Goal: Book appointment/travel/reservation

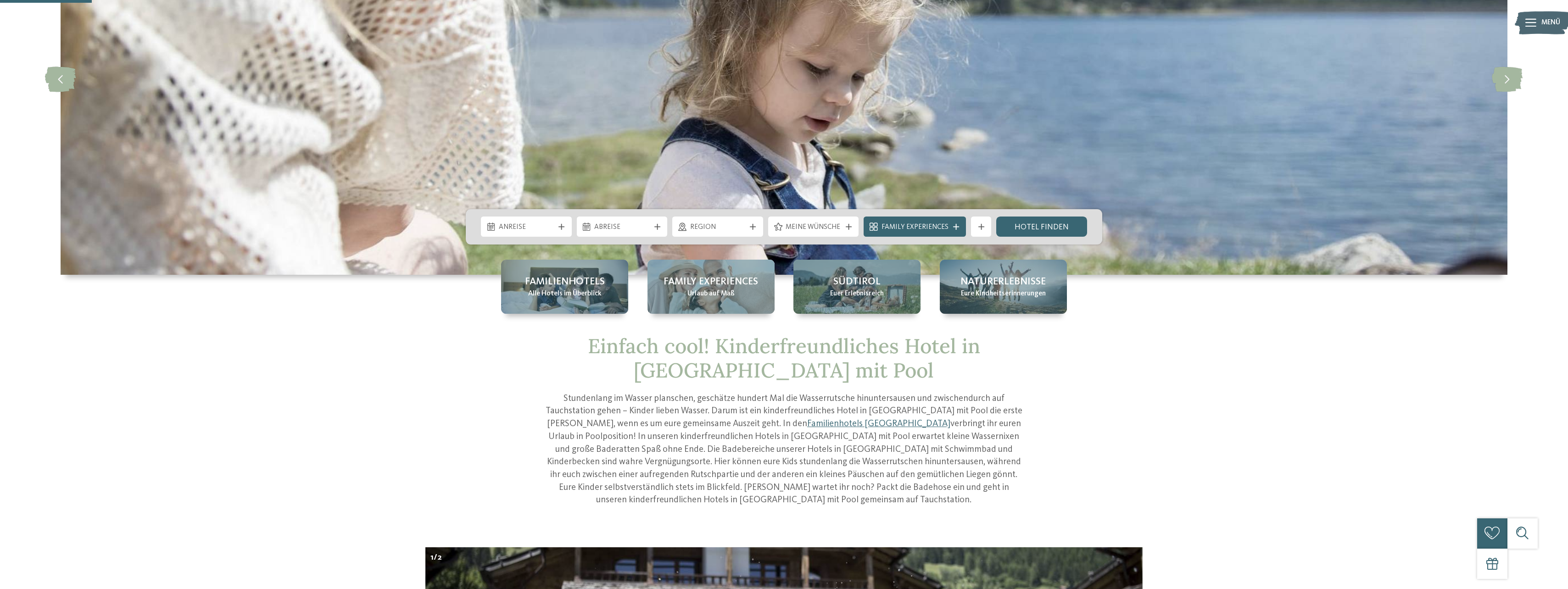
scroll to position [92, 0]
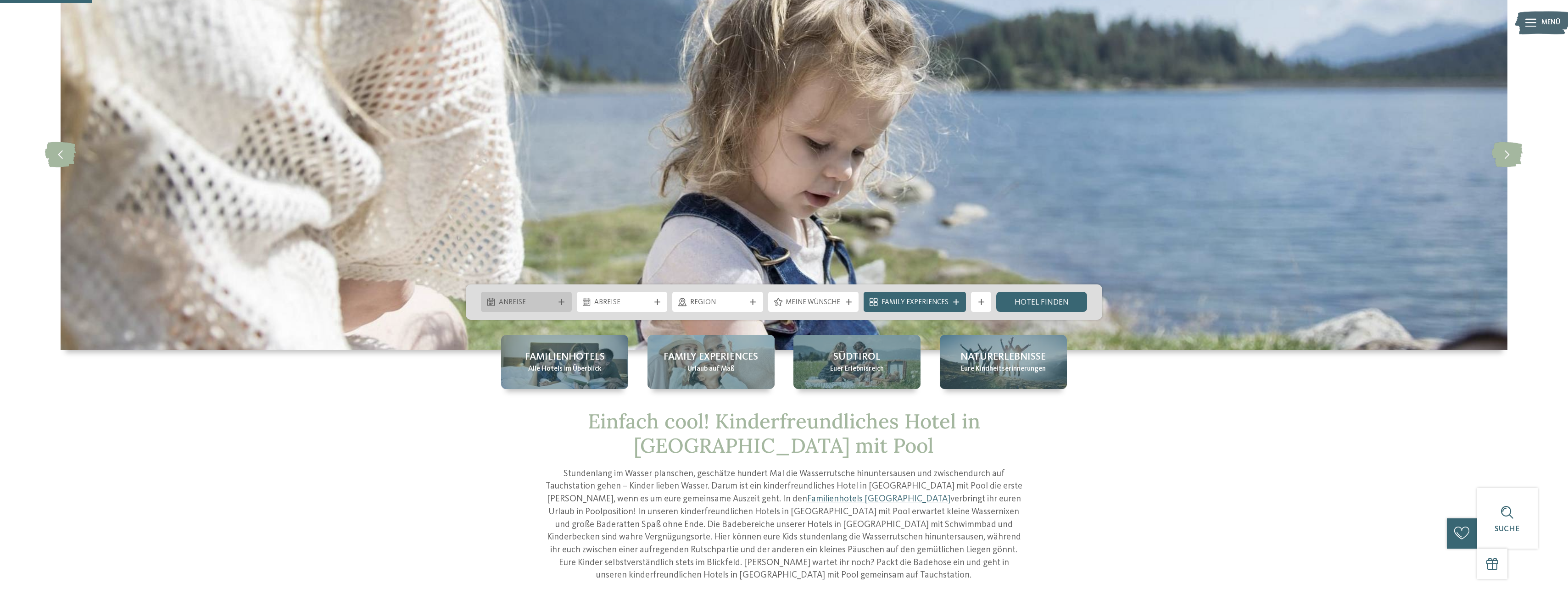
click at [524, 303] on span "Anreise" at bounding box center [526, 302] width 56 height 10
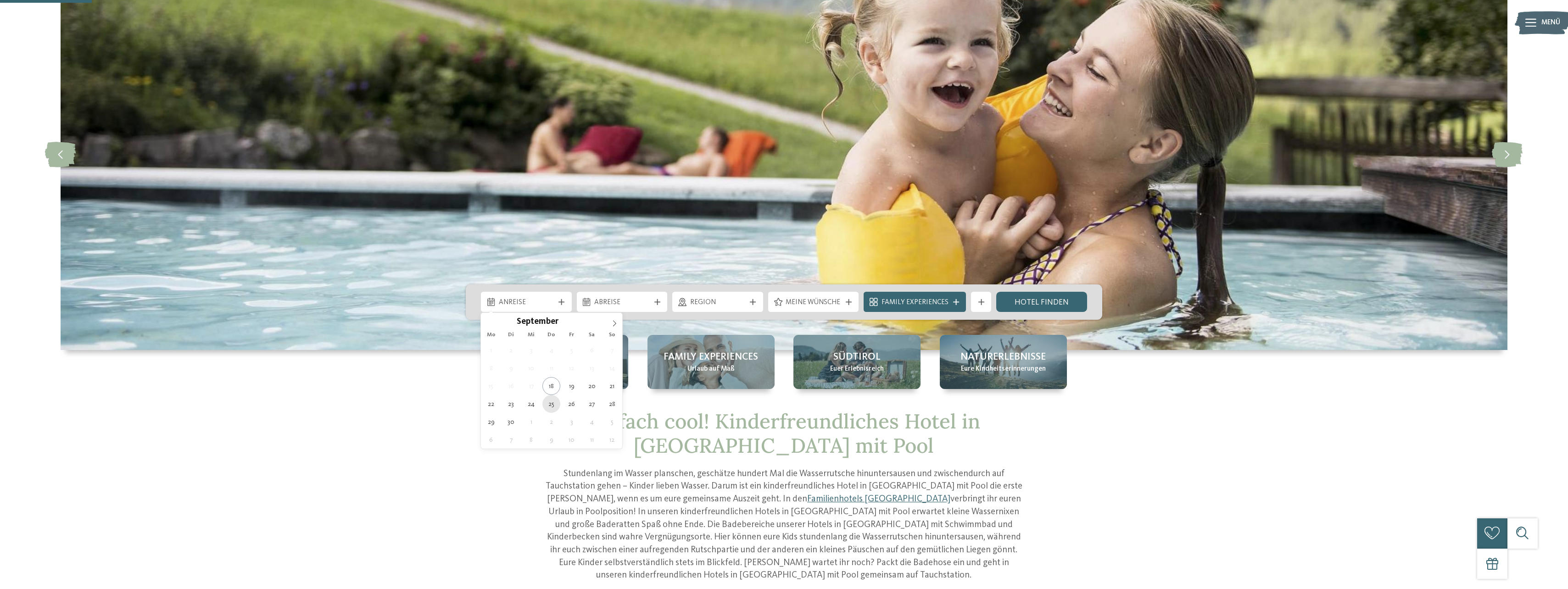
type div "25.09.2025"
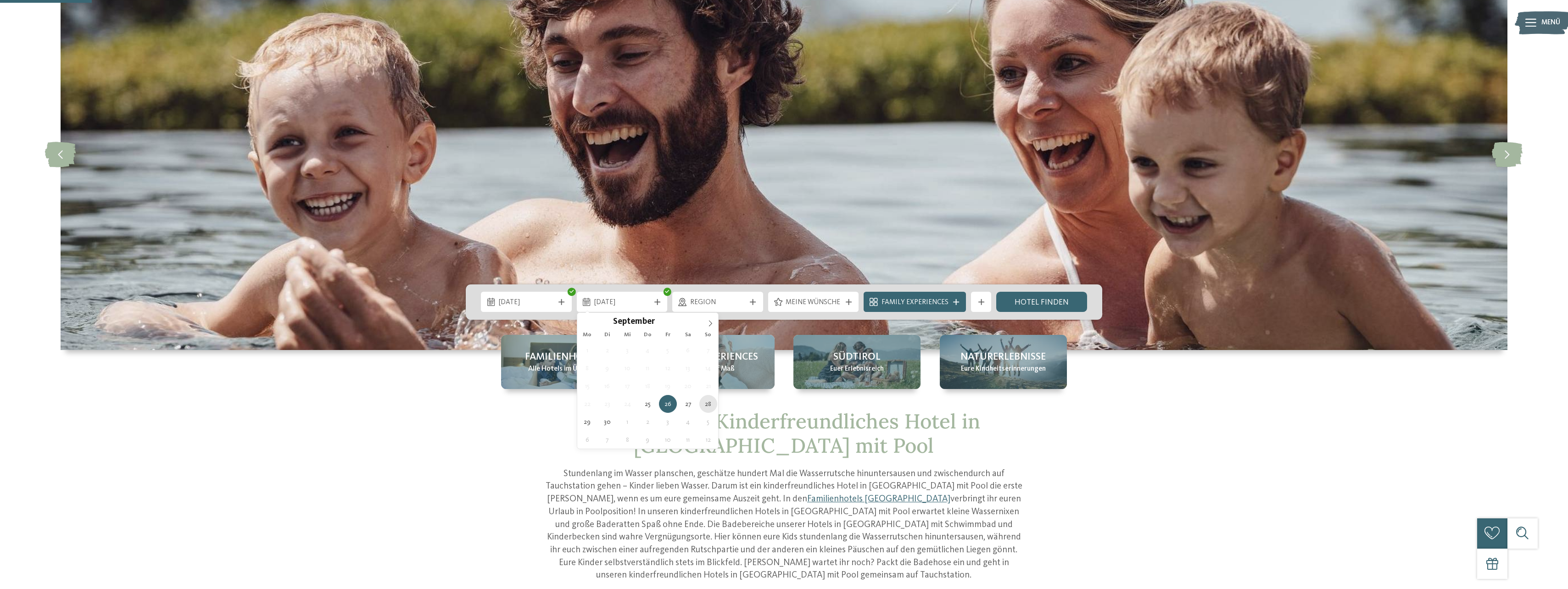
type div "28.09.2025"
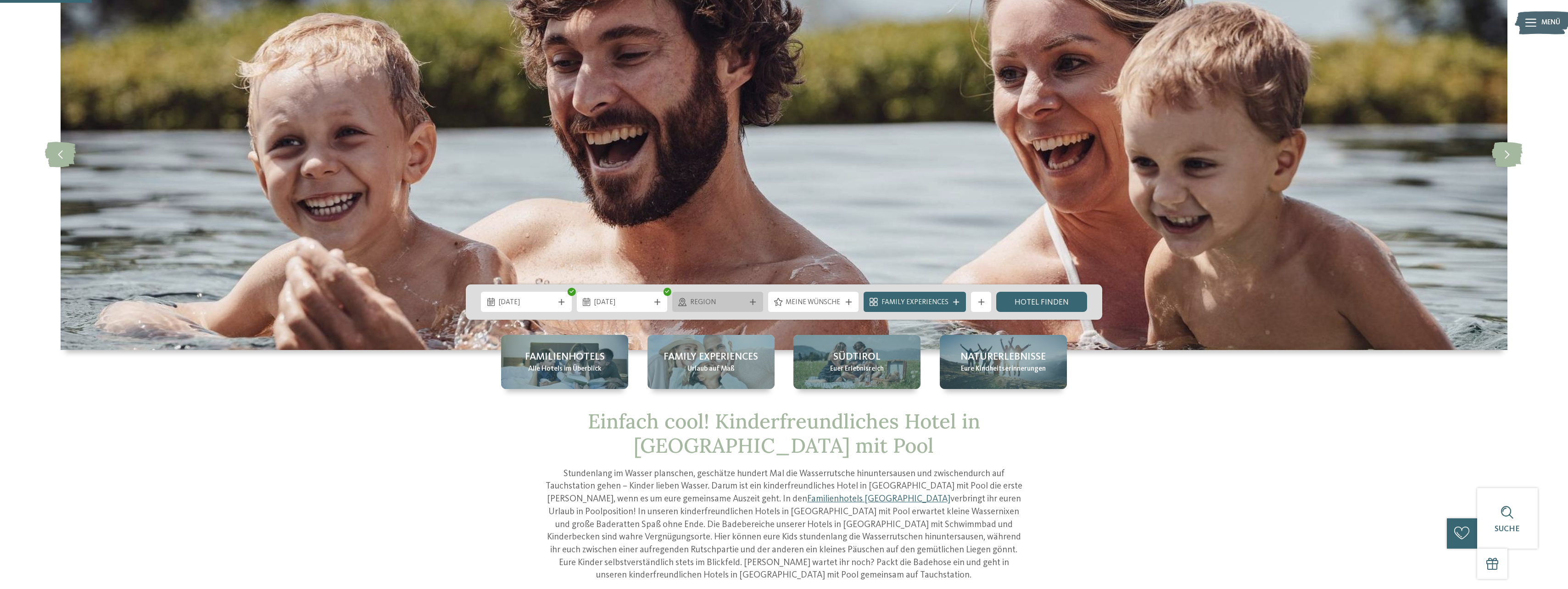
click at [754, 301] on icon at bounding box center [753, 302] width 6 height 6
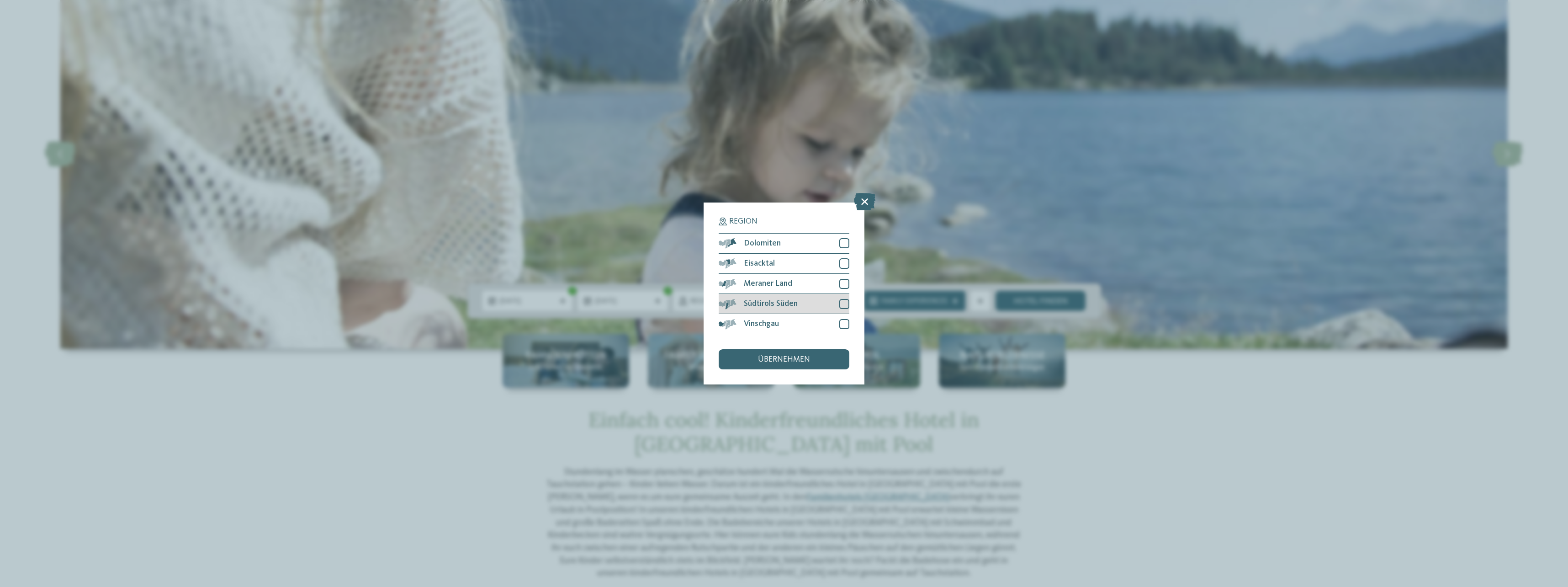
click at [845, 303] on div at bounding box center [844, 304] width 10 height 10
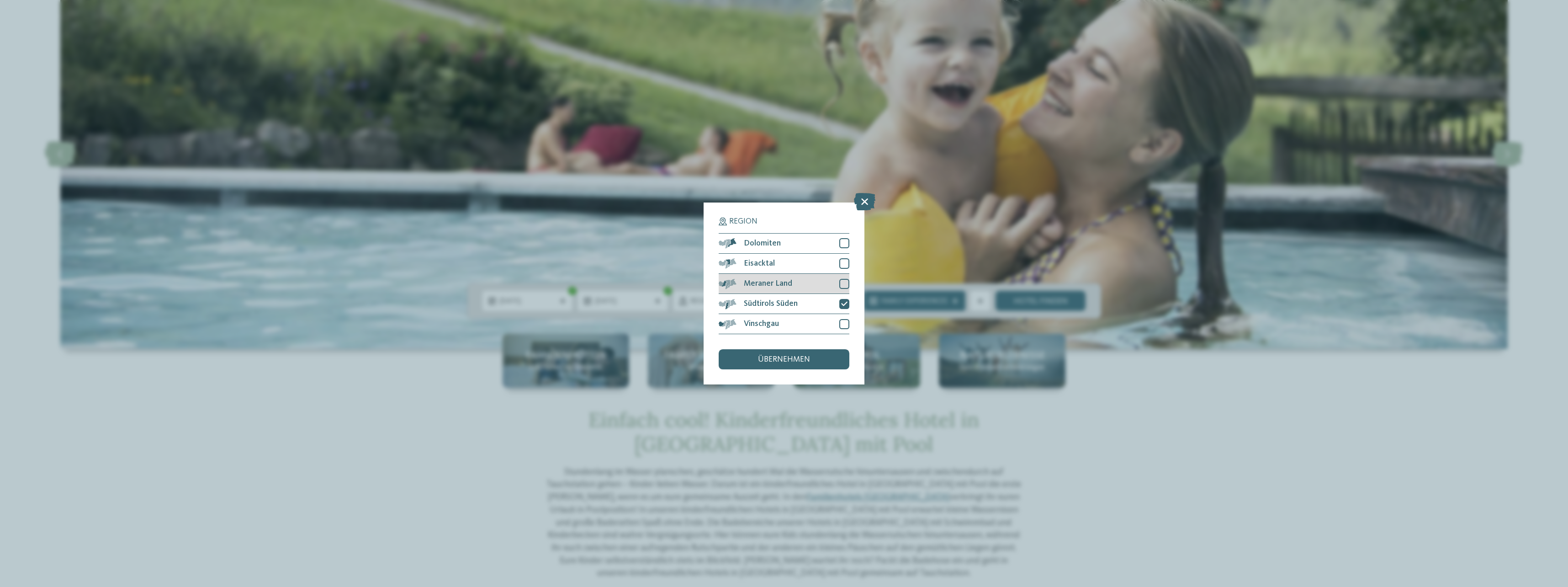
click at [844, 285] on div at bounding box center [844, 284] width 10 height 10
click at [842, 325] on div at bounding box center [844, 324] width 10 height 10
click at [791, 360] on span "übernehmen" at bounding box center [784, 360] width 52 height 9
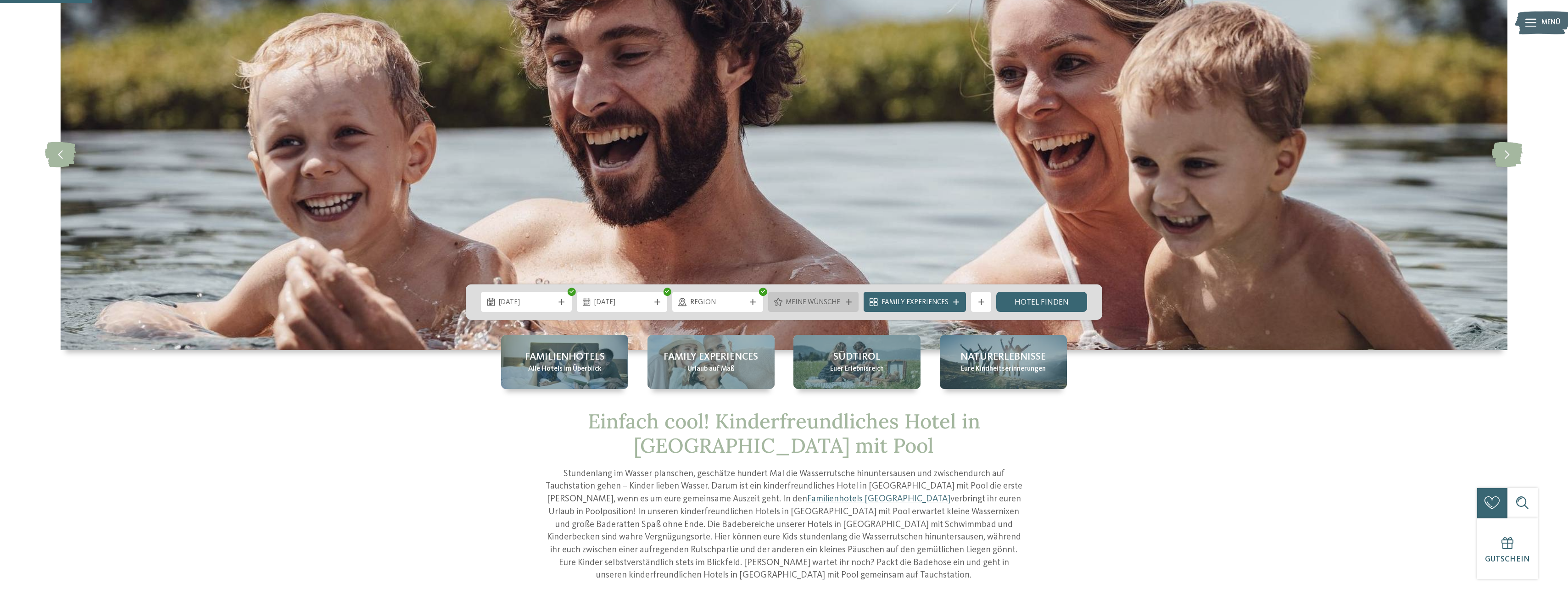
click at [825, 299] on span "Meine Wünsche" at bounding box center [813, 302] width 56 height 10
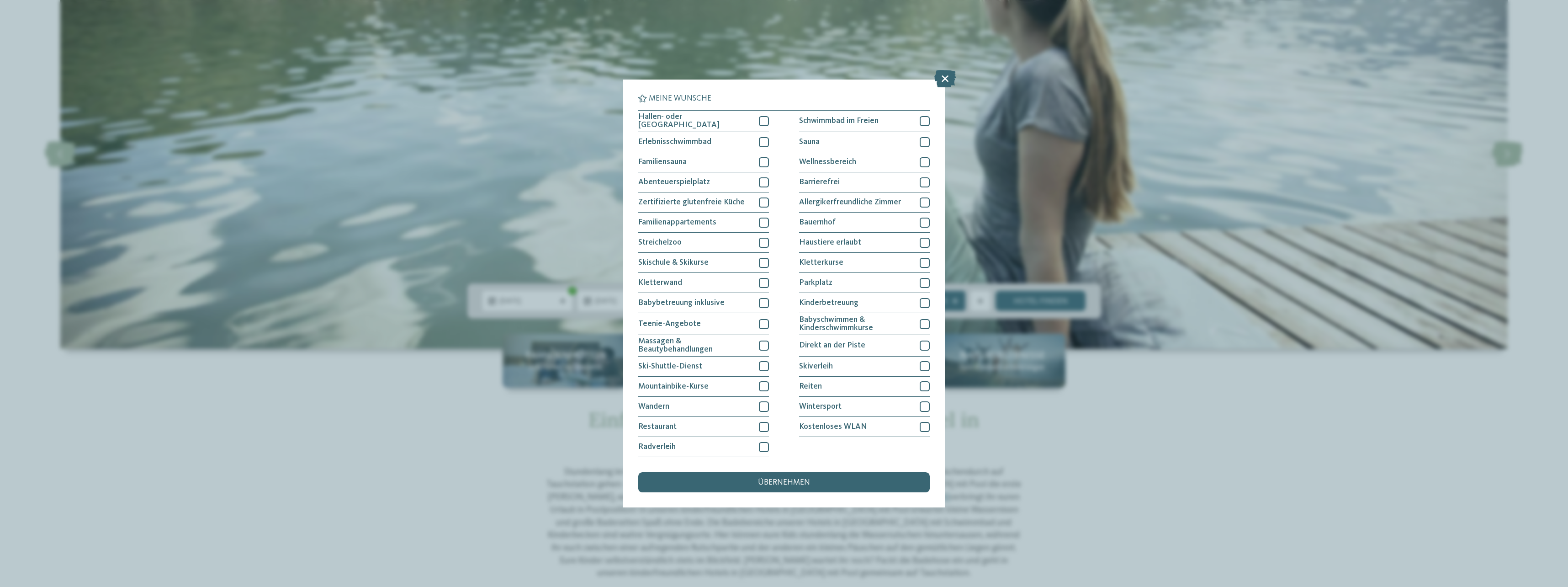
click at [947, 76] on icon at bounding box center [945, 79] width 21 height 18
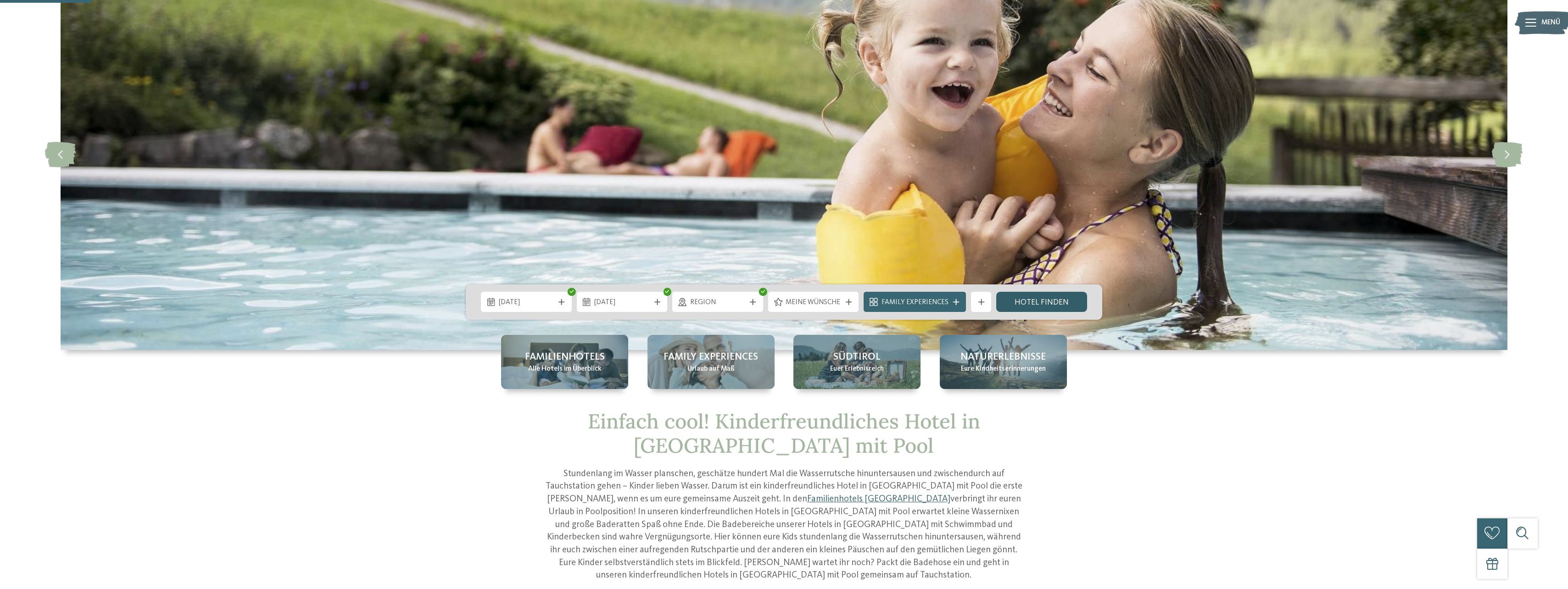
click at [1052, 302] on link "Hotel finden" at bounding box center [1042, 301] width 91 height 20
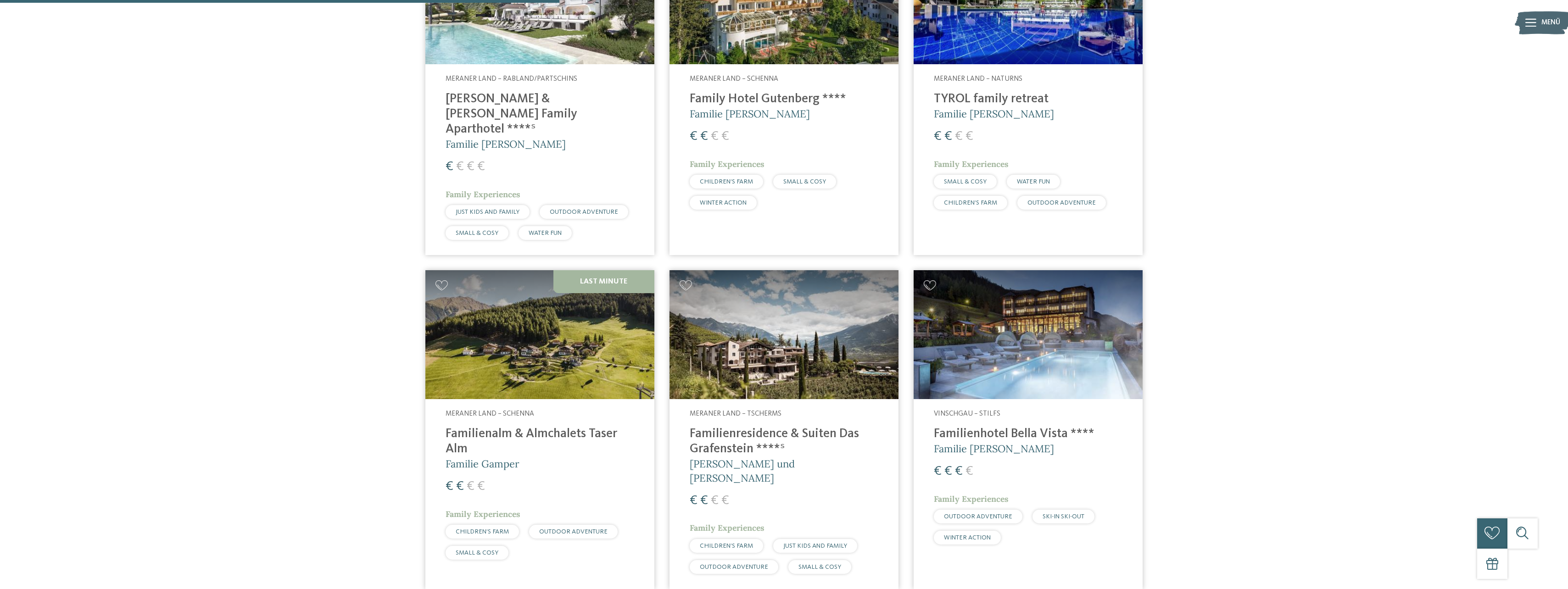
scroll to position [474, 0]
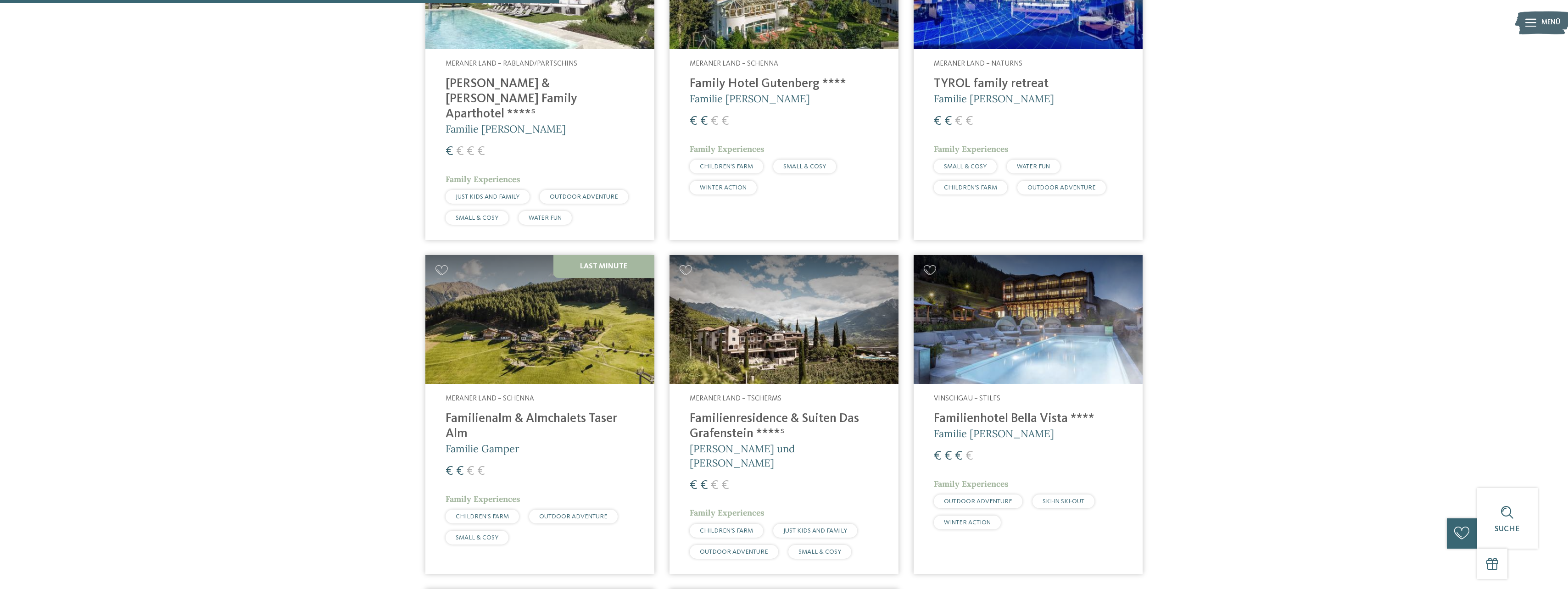
click at [814, 342] on img at bounding box center [784, 319] width 229 height 129
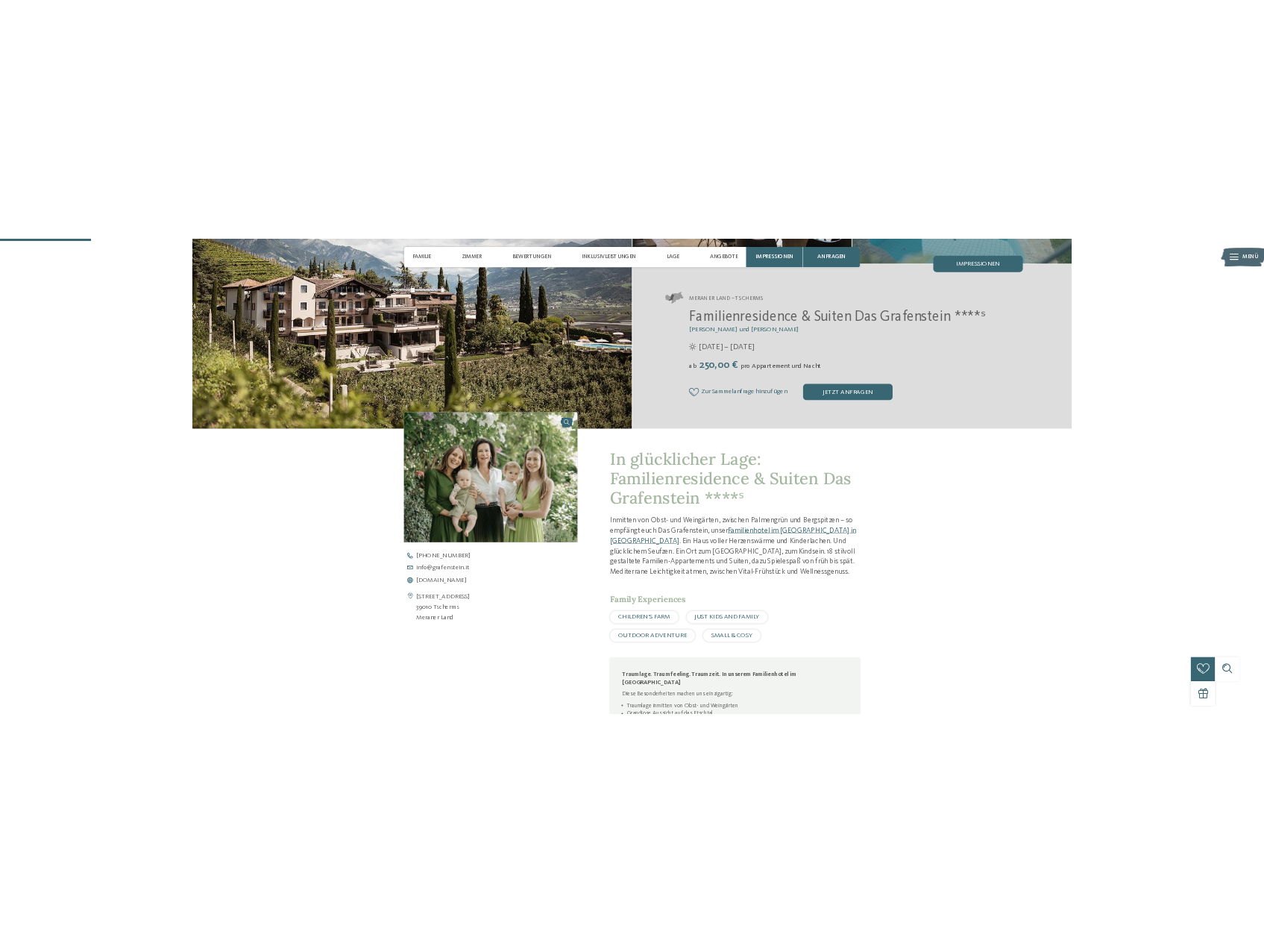
scroll to position [373, 0]
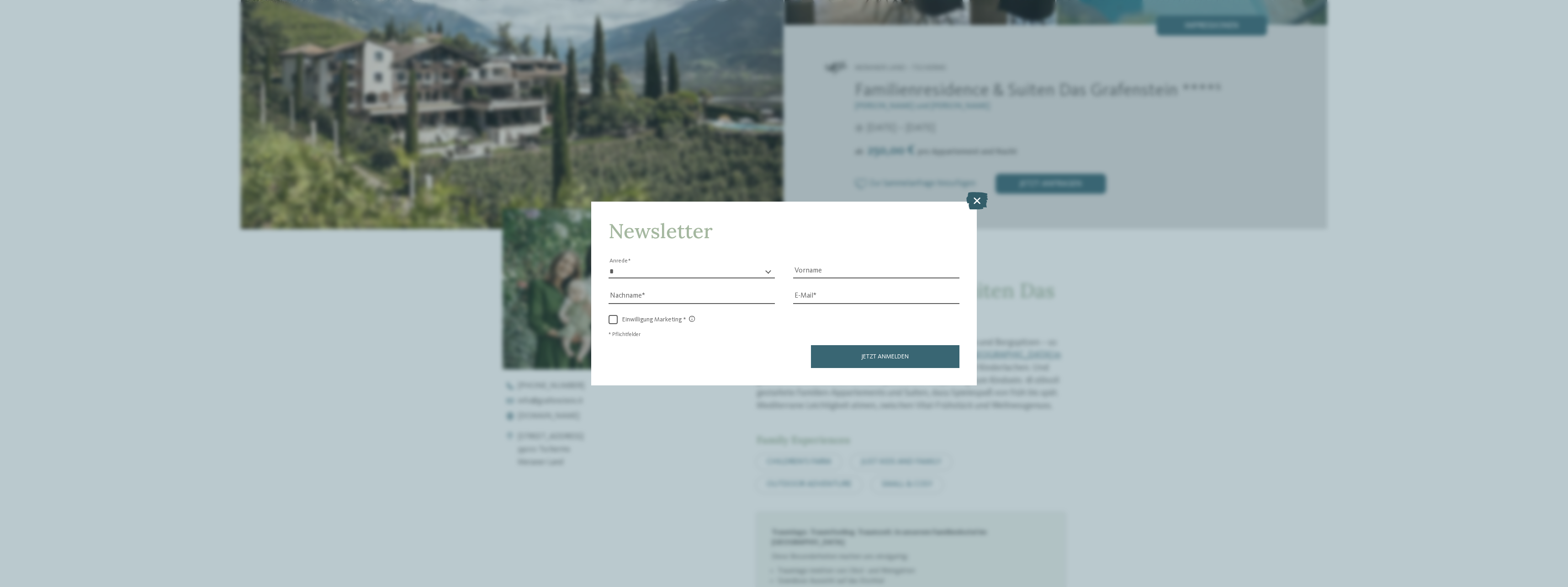
click at [978, 199] on icon at bounding box center [976, 200] width 21 height 18
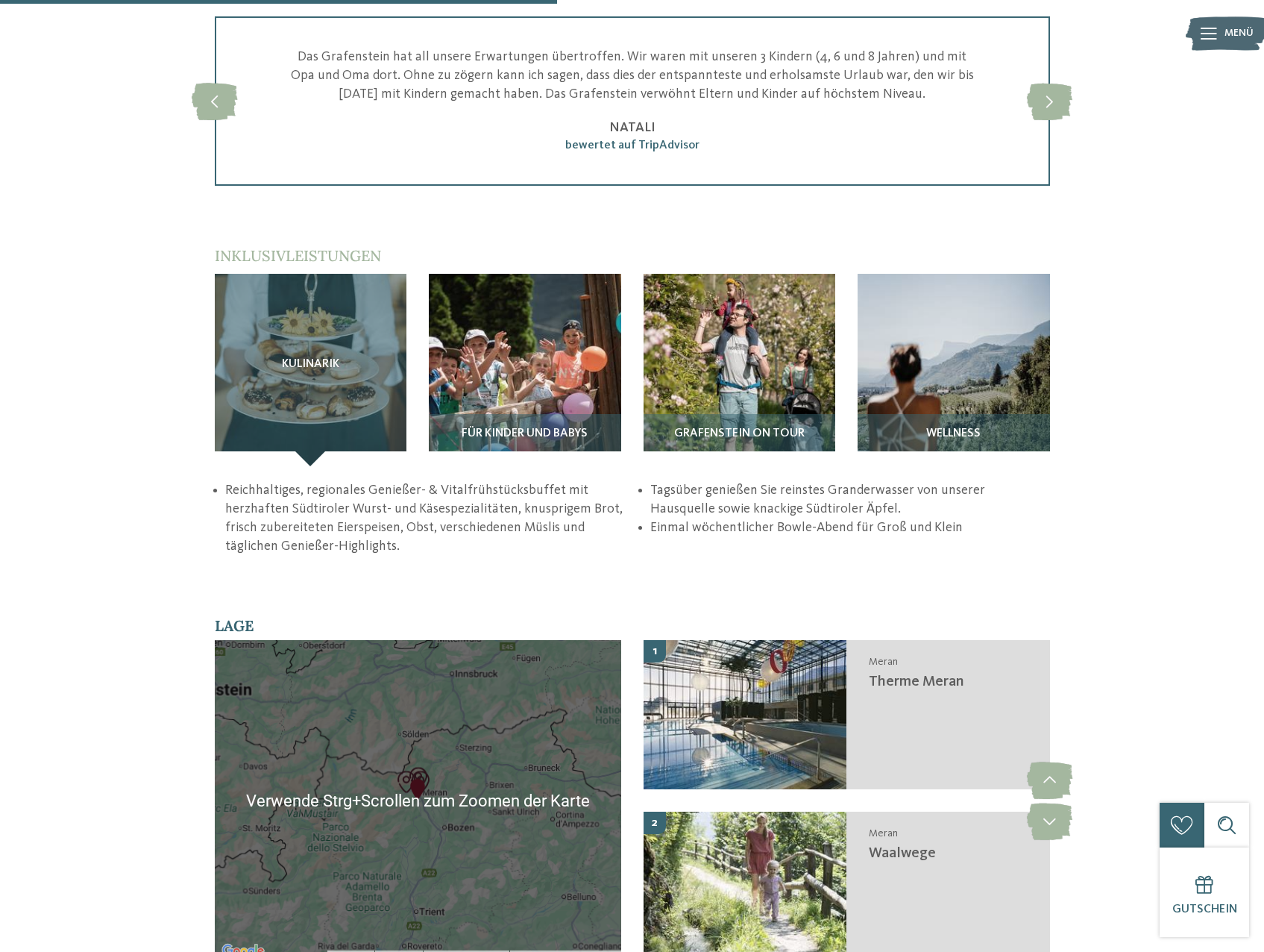
scroll to position [2089, 0]
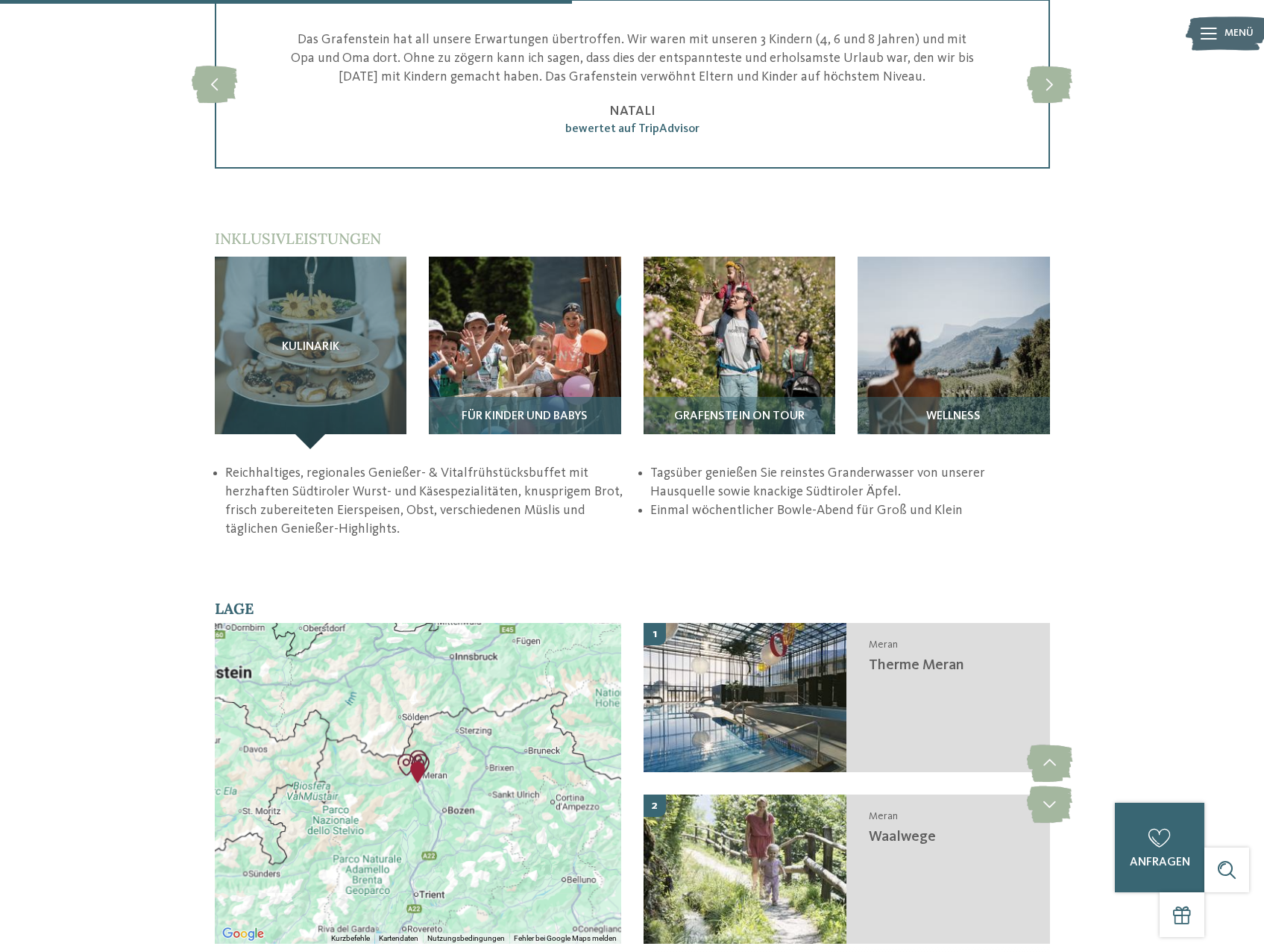
click at [496, 306] on img at bounding box center [526, 353] width 193 height 193
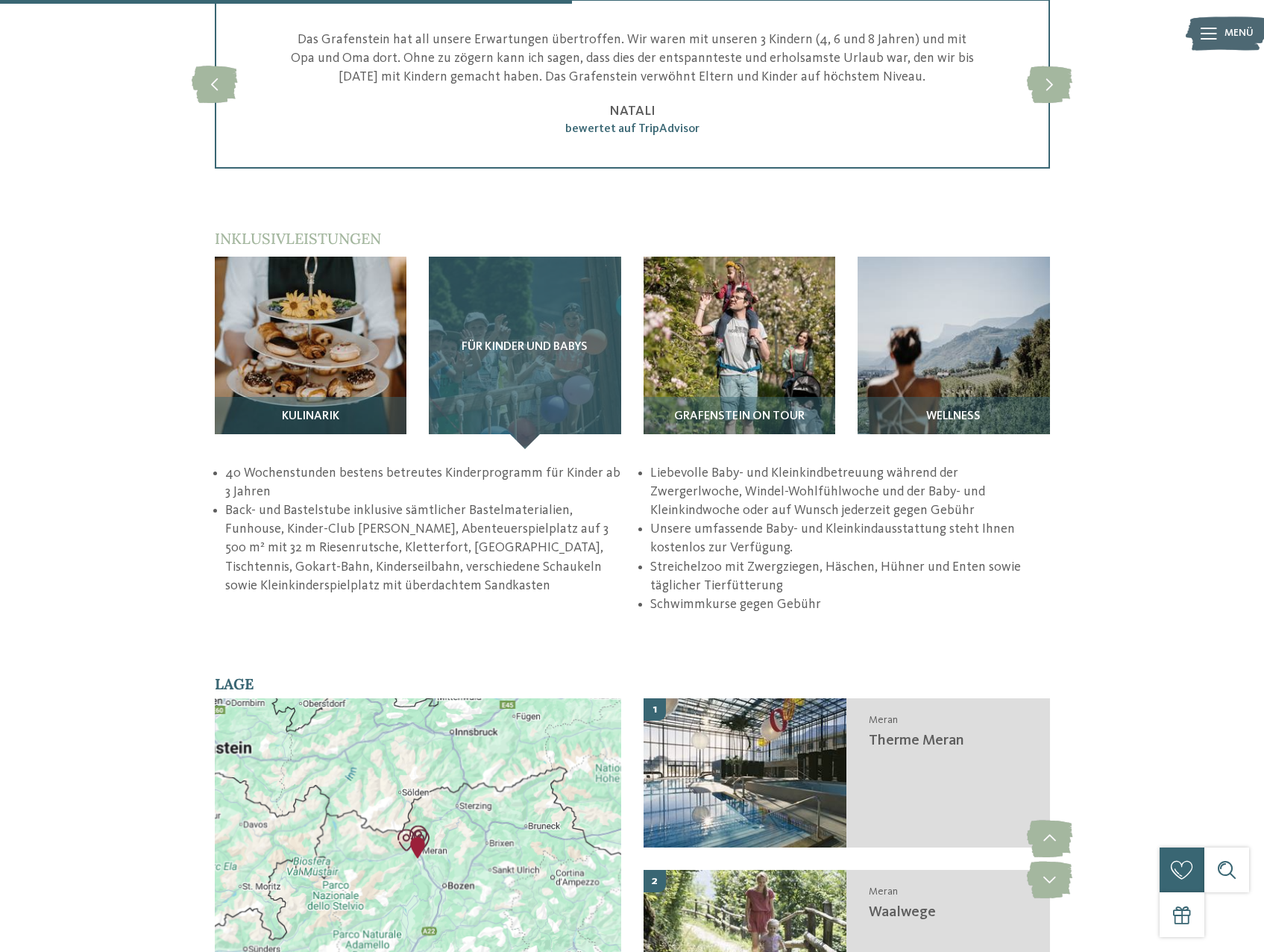
click at [517, 333] on div "Für Kinder und Babys" at bounding box center [526, 353] width 193 height 193
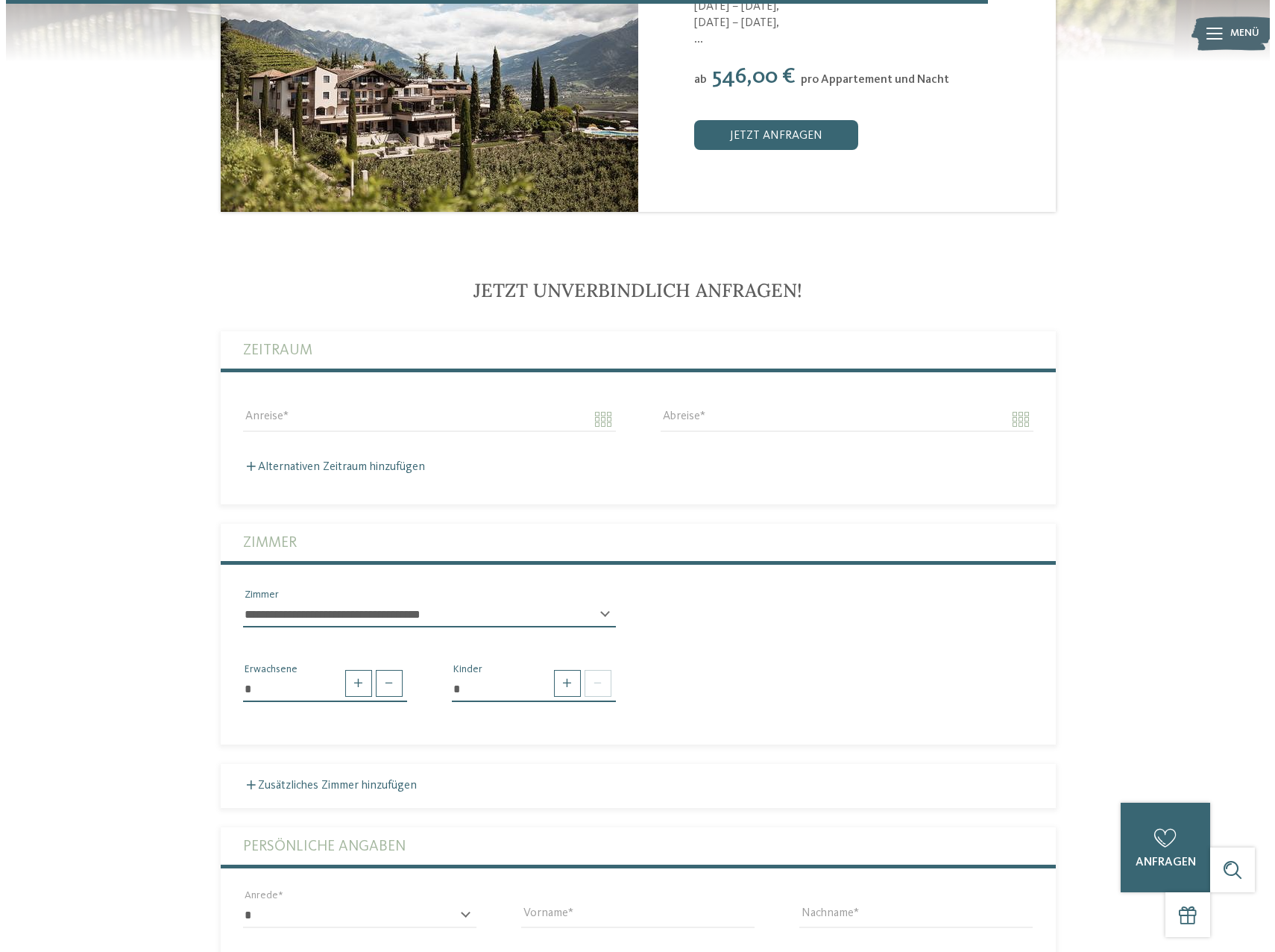
scroll to position [3496, 0]
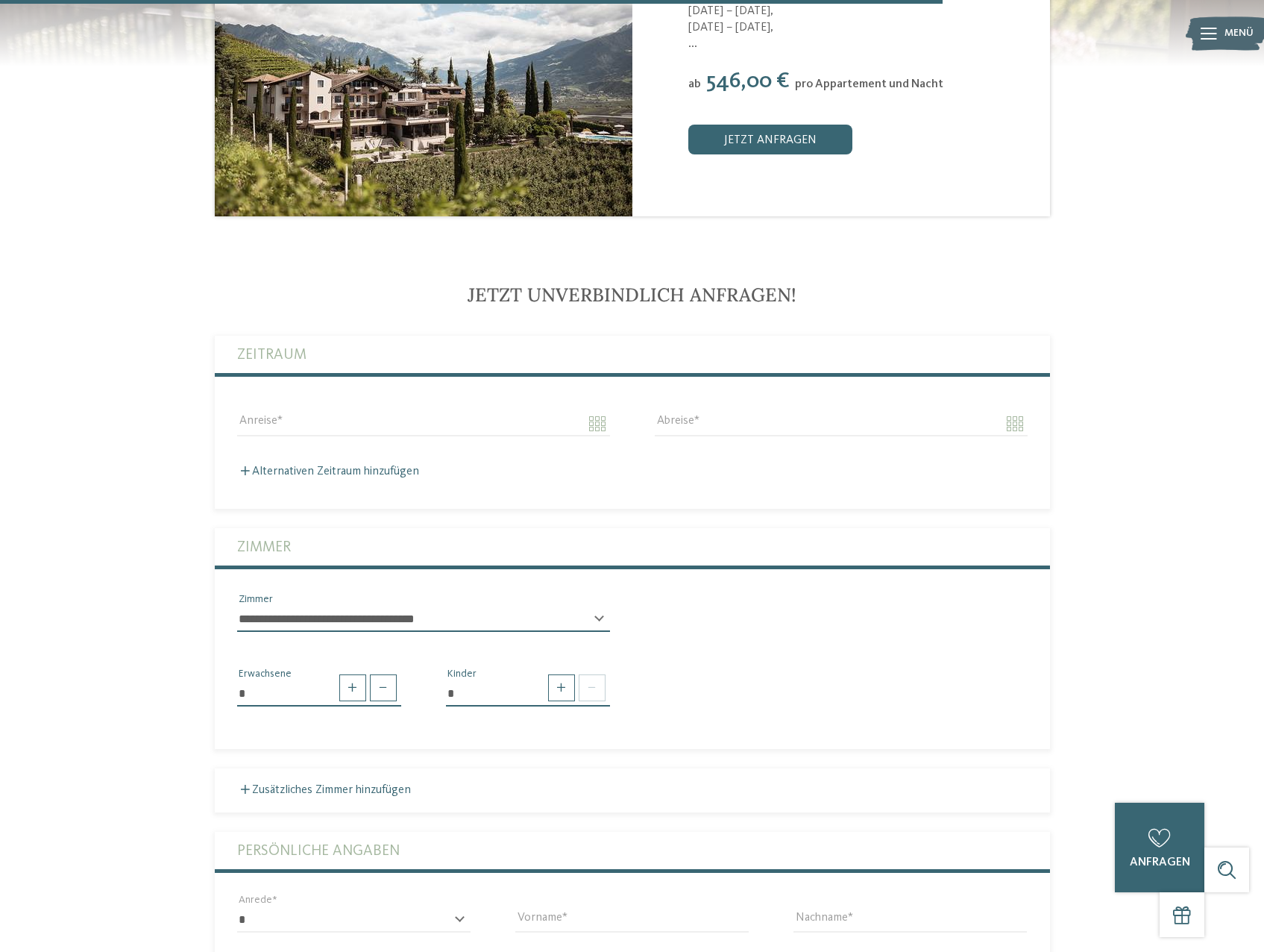
click at [1209, 31] on icon at bounding box center [1208, 34] width 17 height 12
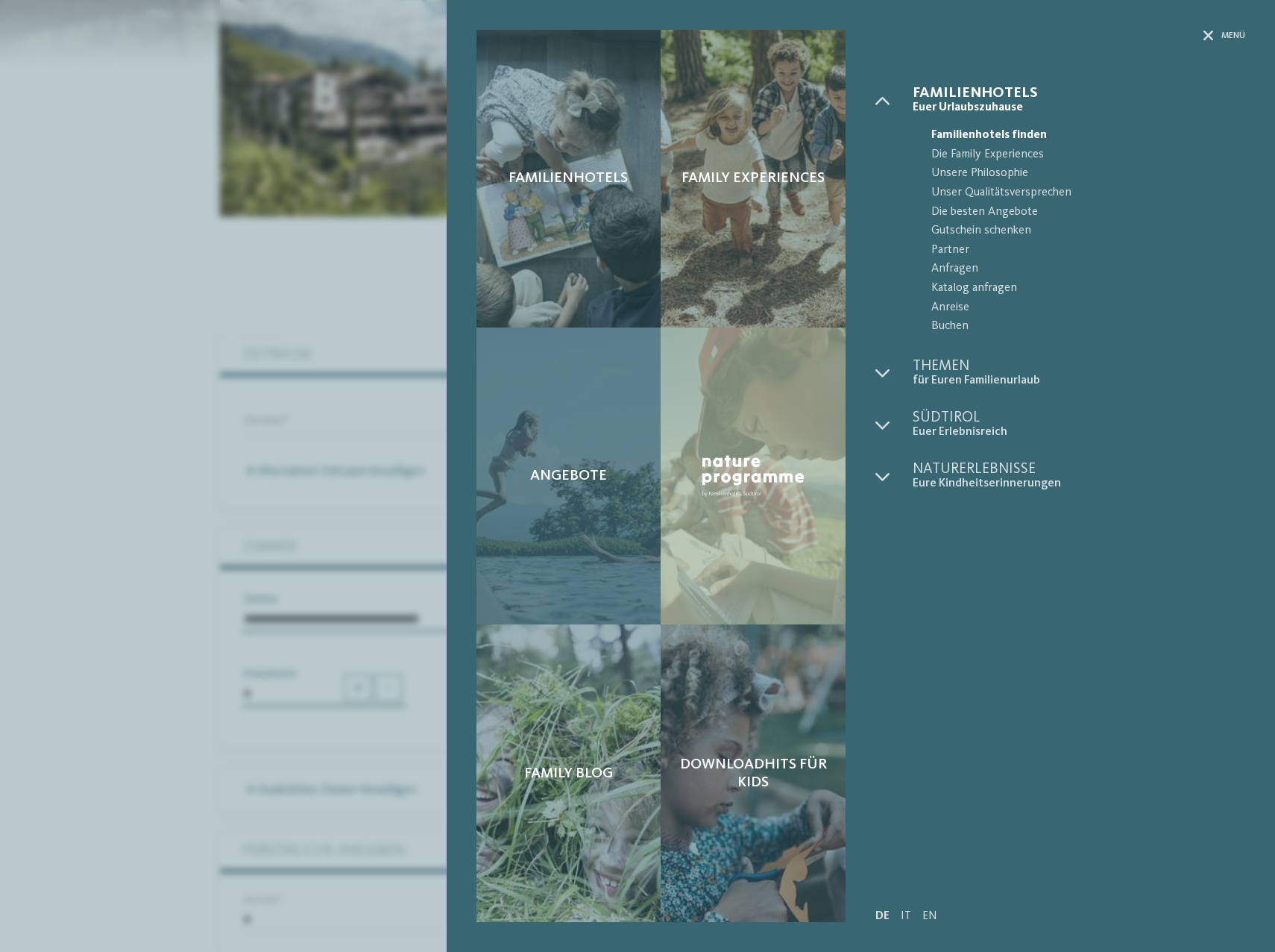
click at [549, 470] on span "Angebote" at bounding box center [568, 476] width 77 height 18
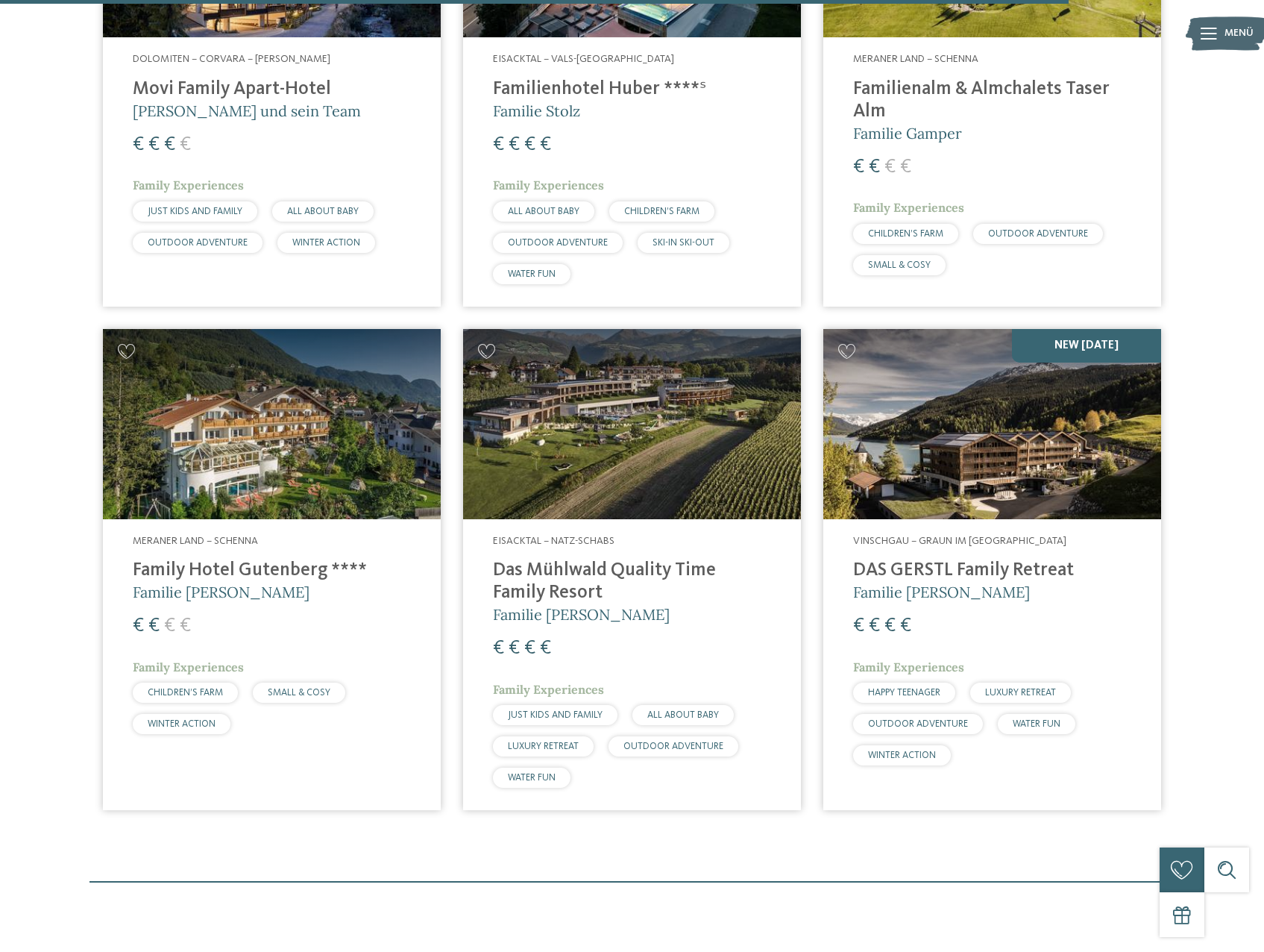
scroll to position [4177, 0]
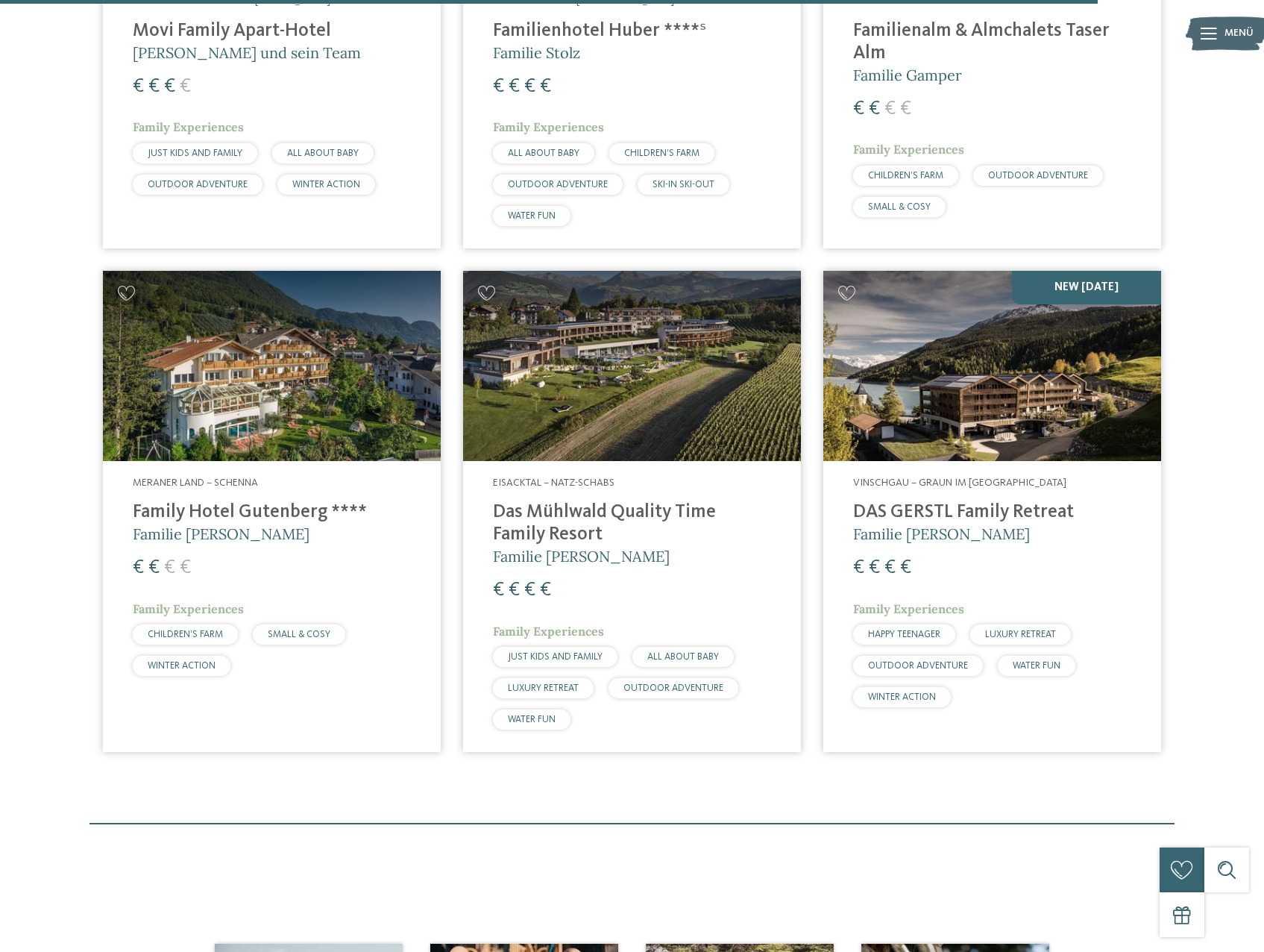
click at [965, 346] on img at bounding box center [993, 365] width 338 height 190
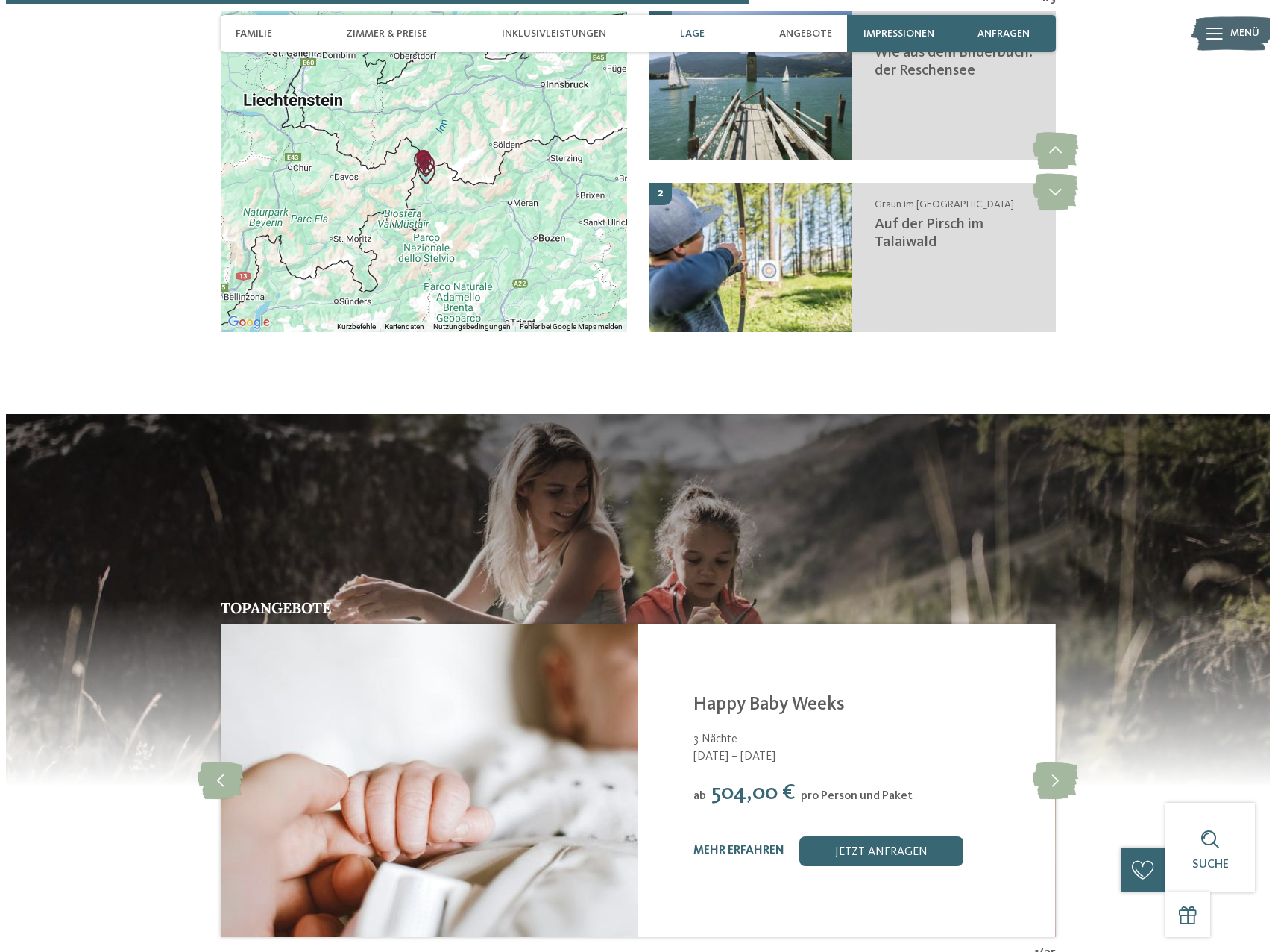
scroll to position [2909, 0]
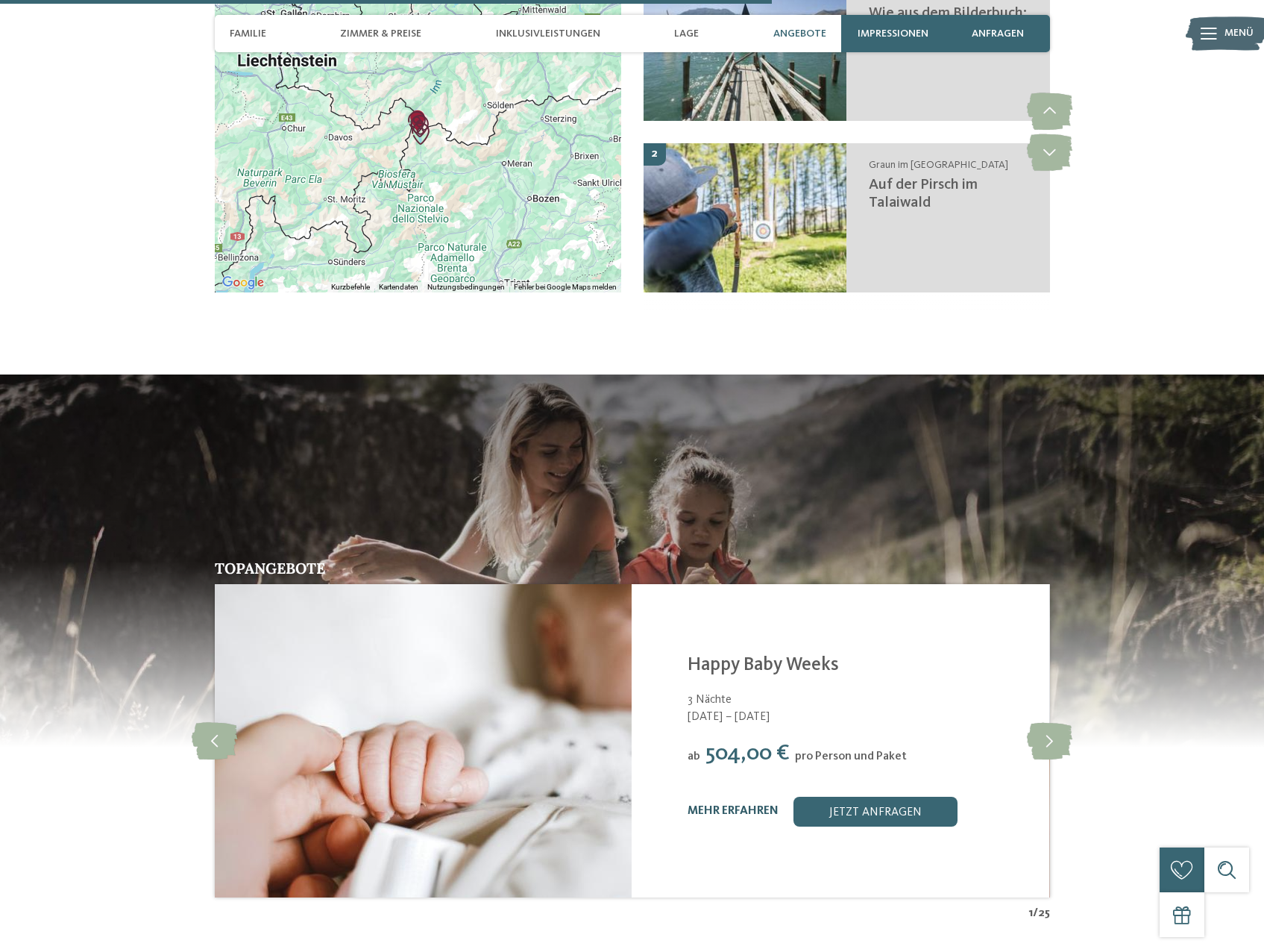
click at [737, 805] on link "mehr erfahren" at bounding box center [733, 811] width 91 height 12
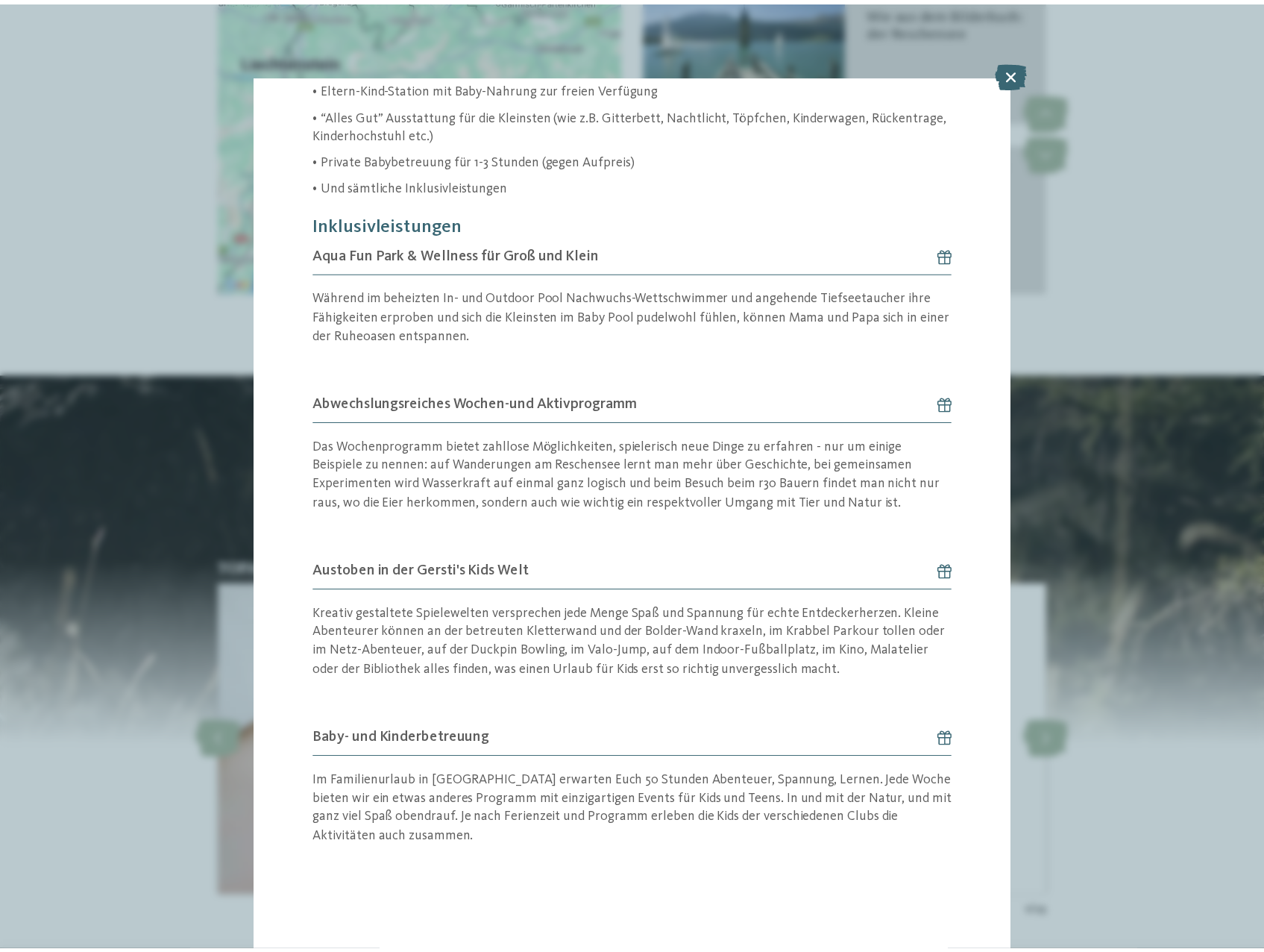
scroll to position [782, 0]
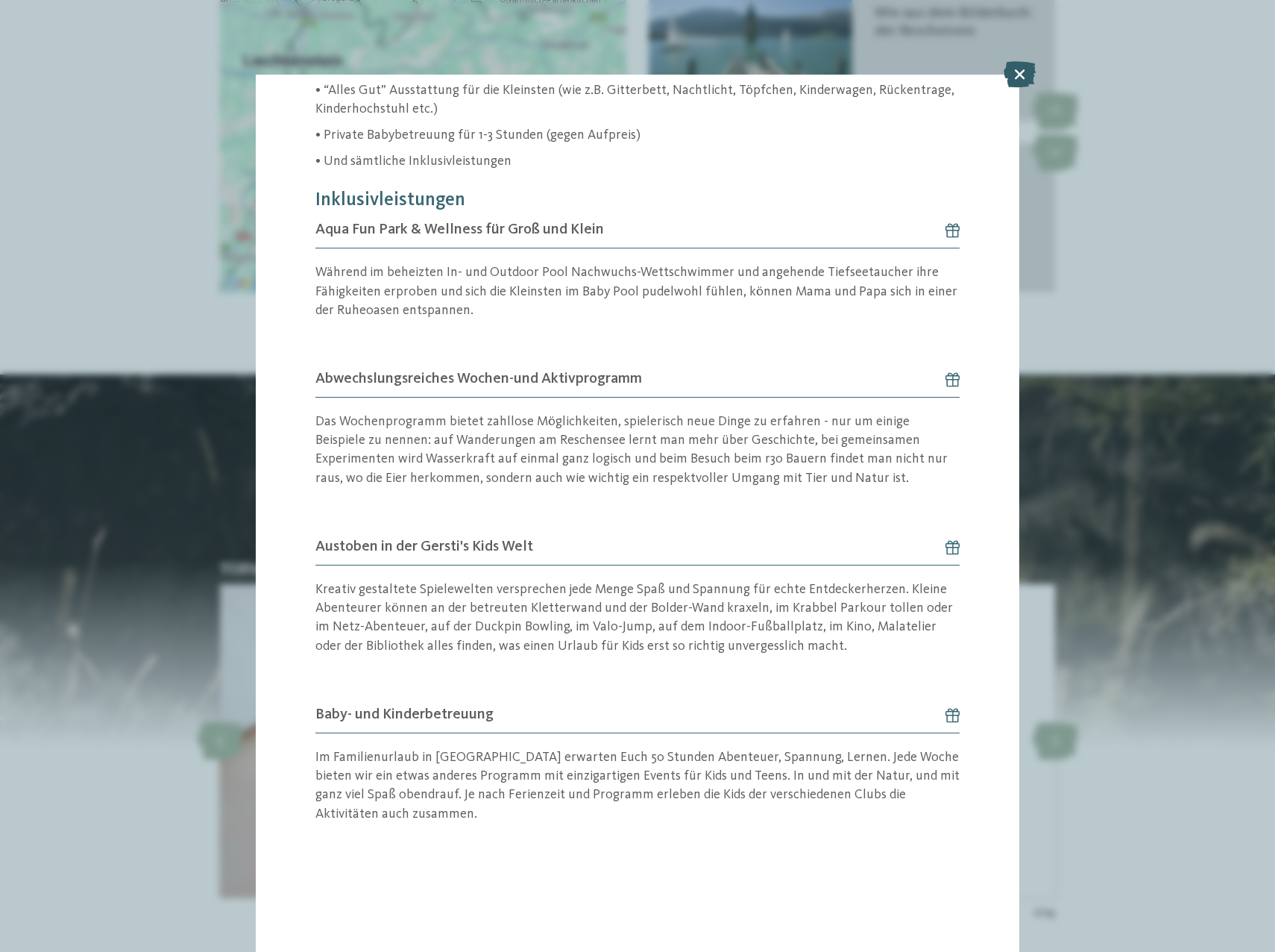
click at [1025, 74] on icon at bounding box center [1020, 75] width 32 height 26
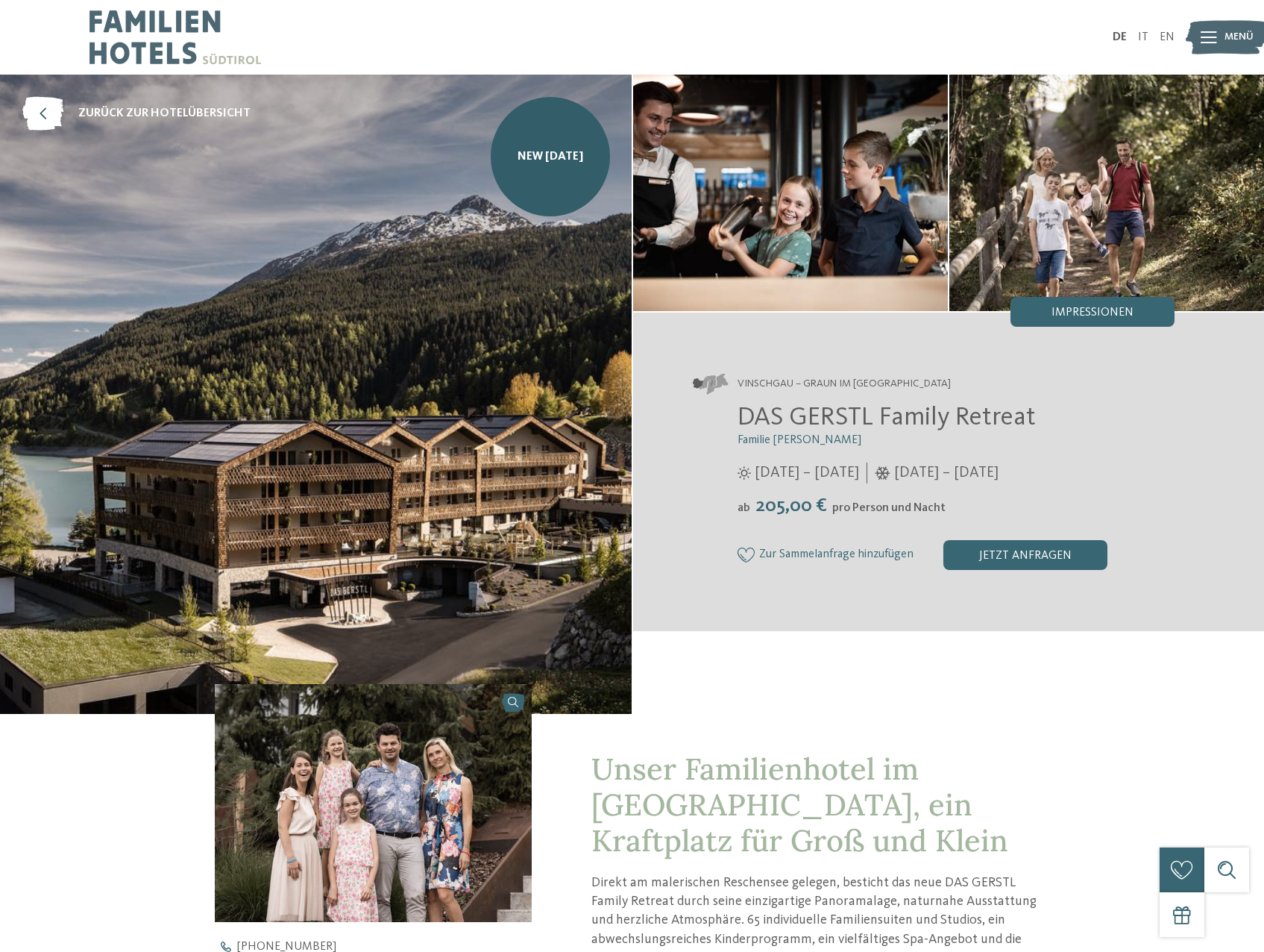
click at [1213, 35] on icon at bounding box center [1208, 38] width 17 height 12
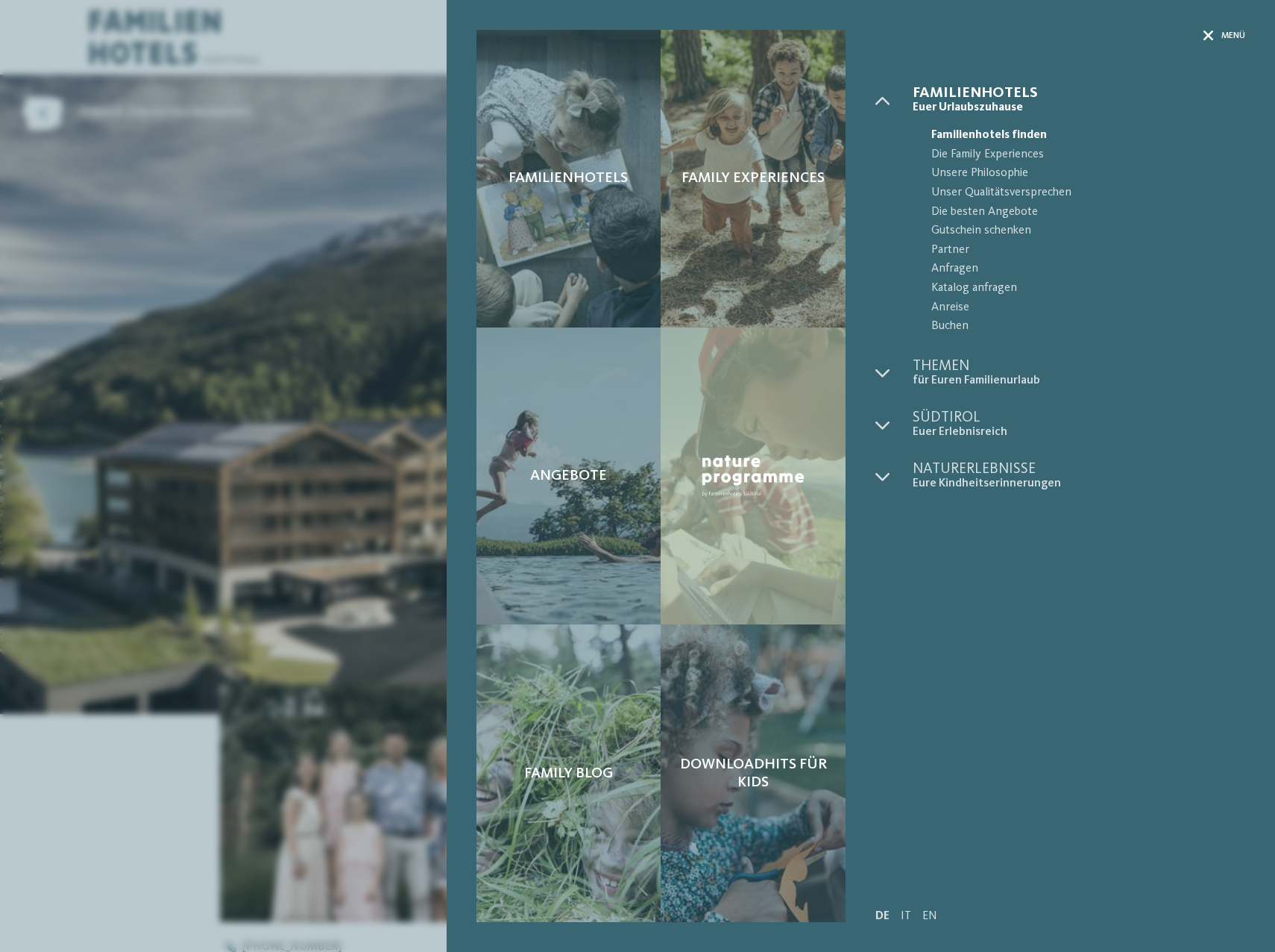
click at [1207, 37] on icon at bounding box center [1208, 36] width 11 height 11
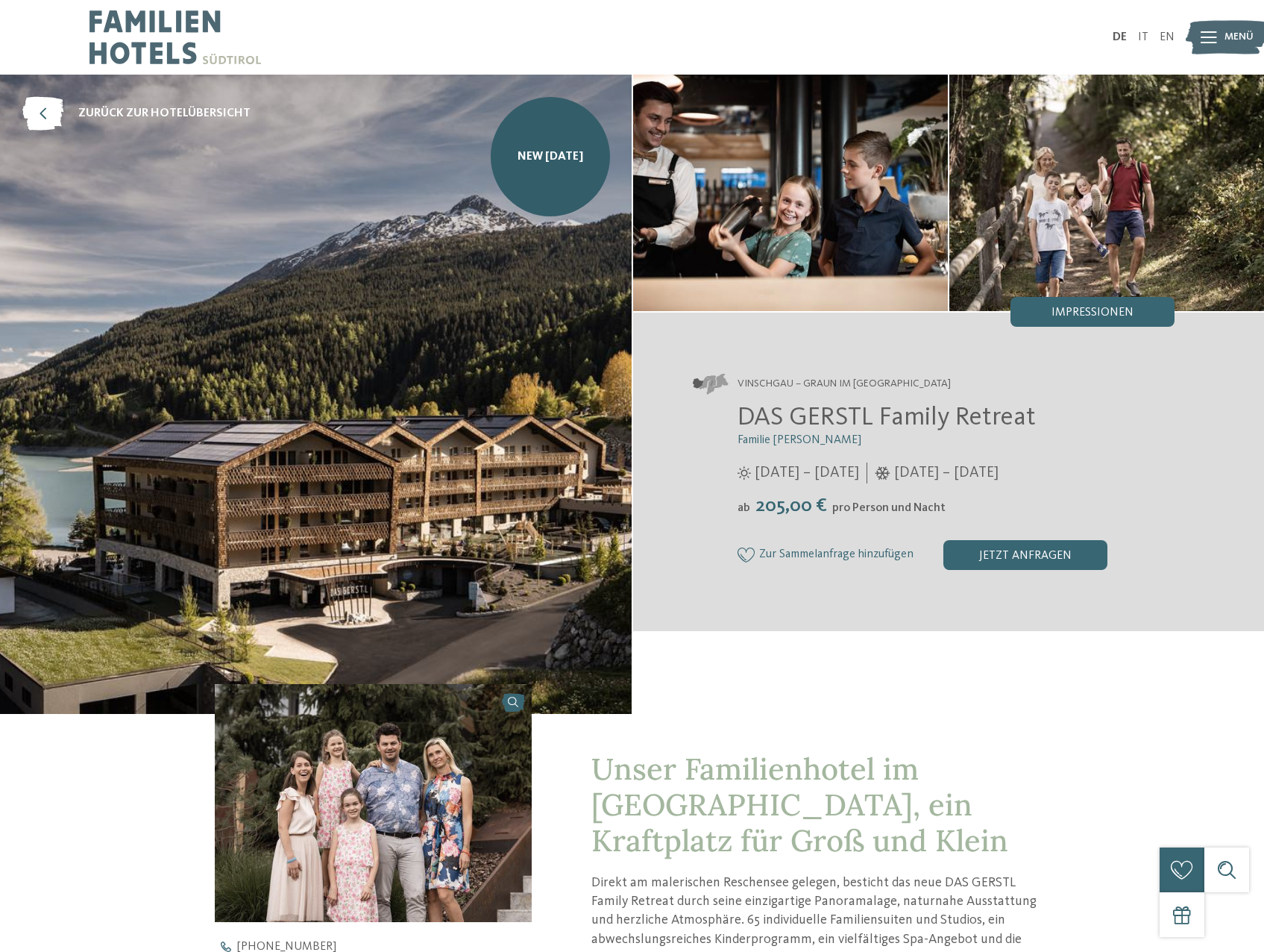
click at [459, 553] on img at bounding box center [316, 394] width 632 height 639
click at [1074, 308] on span "Impressionen" at bounding box center [1092, 312] width 82 height 12
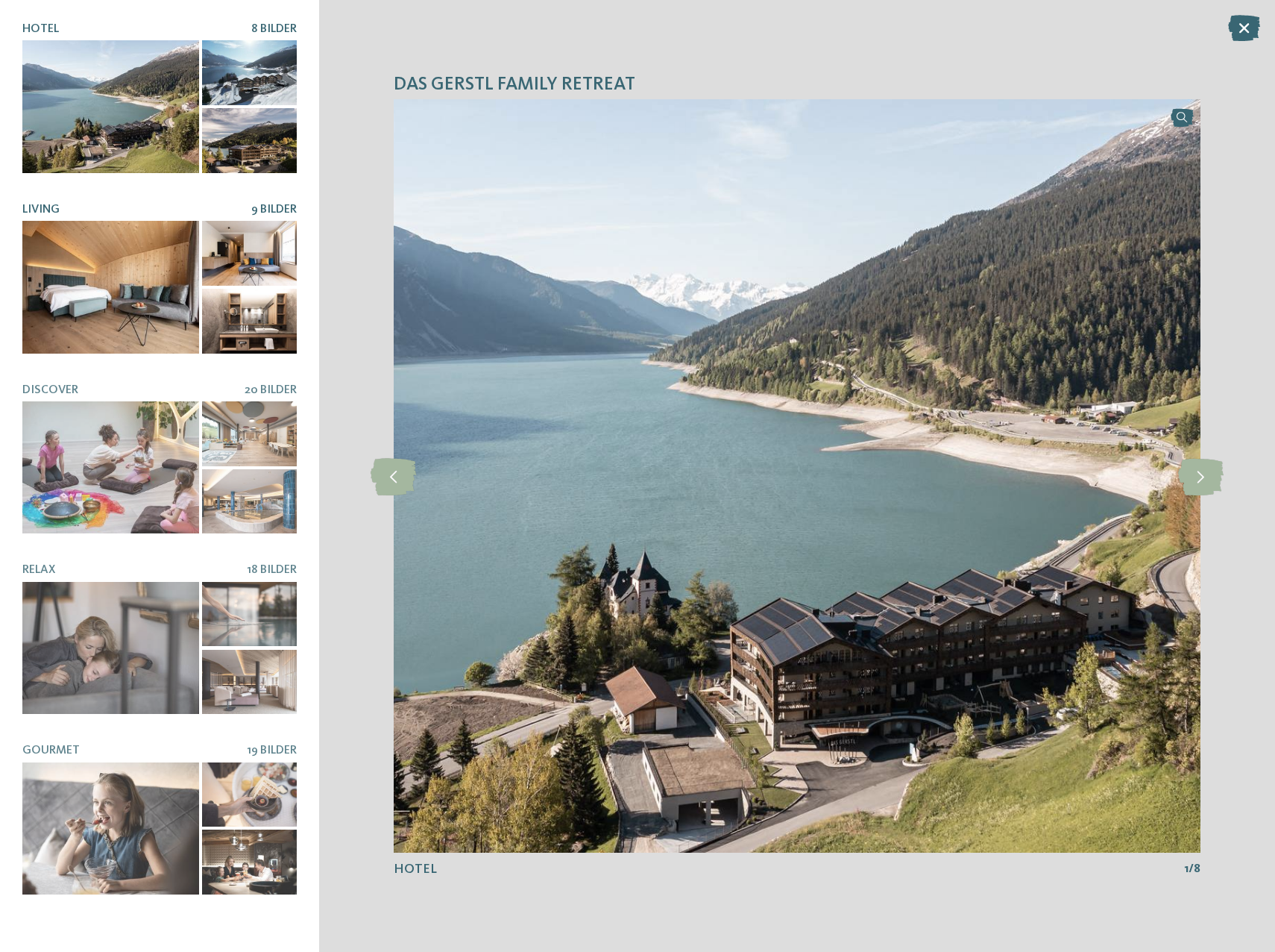
click at [126, 275] on div at bounding box center [111, 287] width 177 height 133
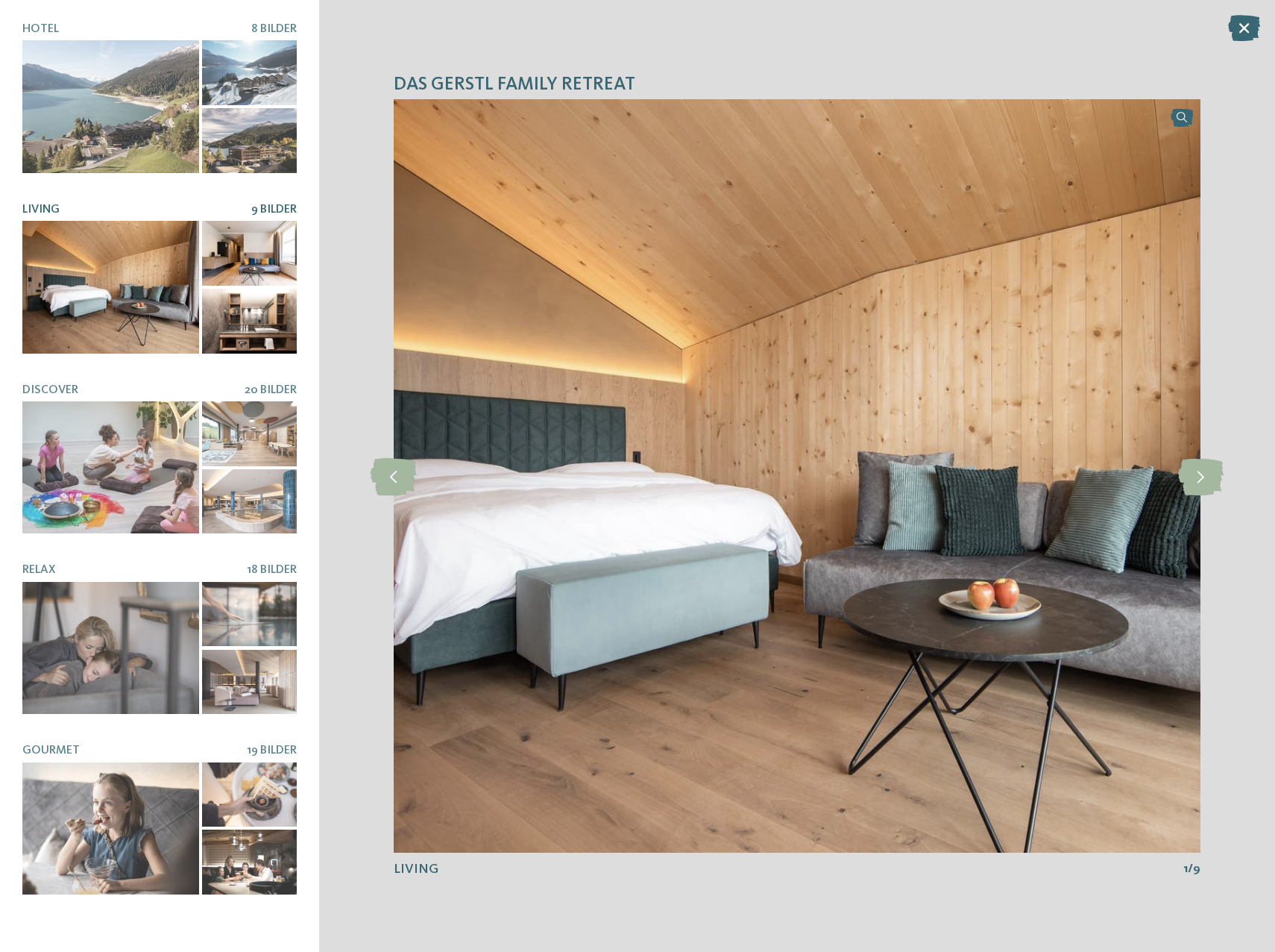
click at [248, 256] on div at bounding box center [248, 252] width 94 height 65
click at [262, 208] on span "9 Bilder" at bounding box center [274, 210] width 46 height 12
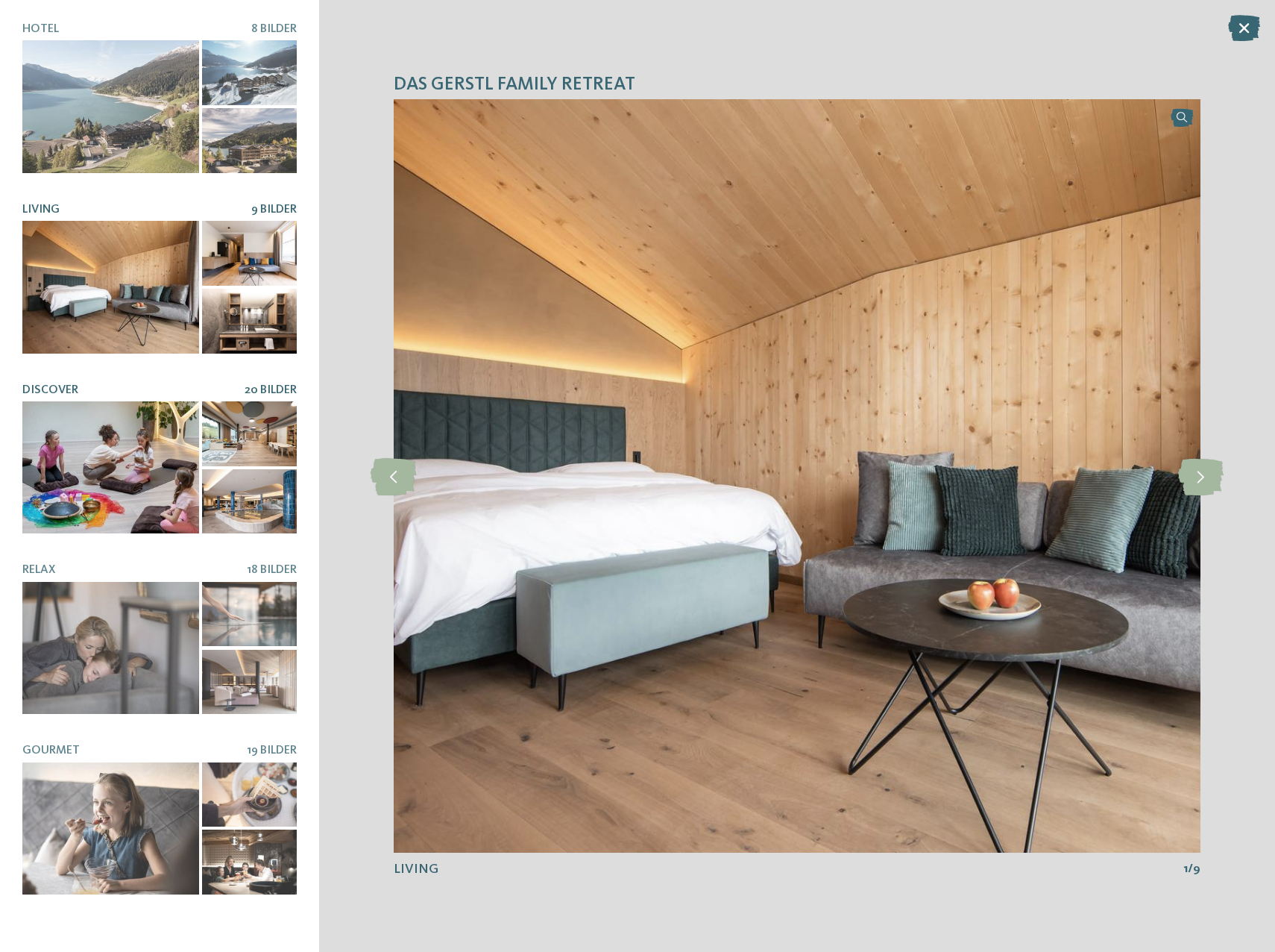
click at [81, 453] on div at bounding box center [111, 468] width 177 height 133
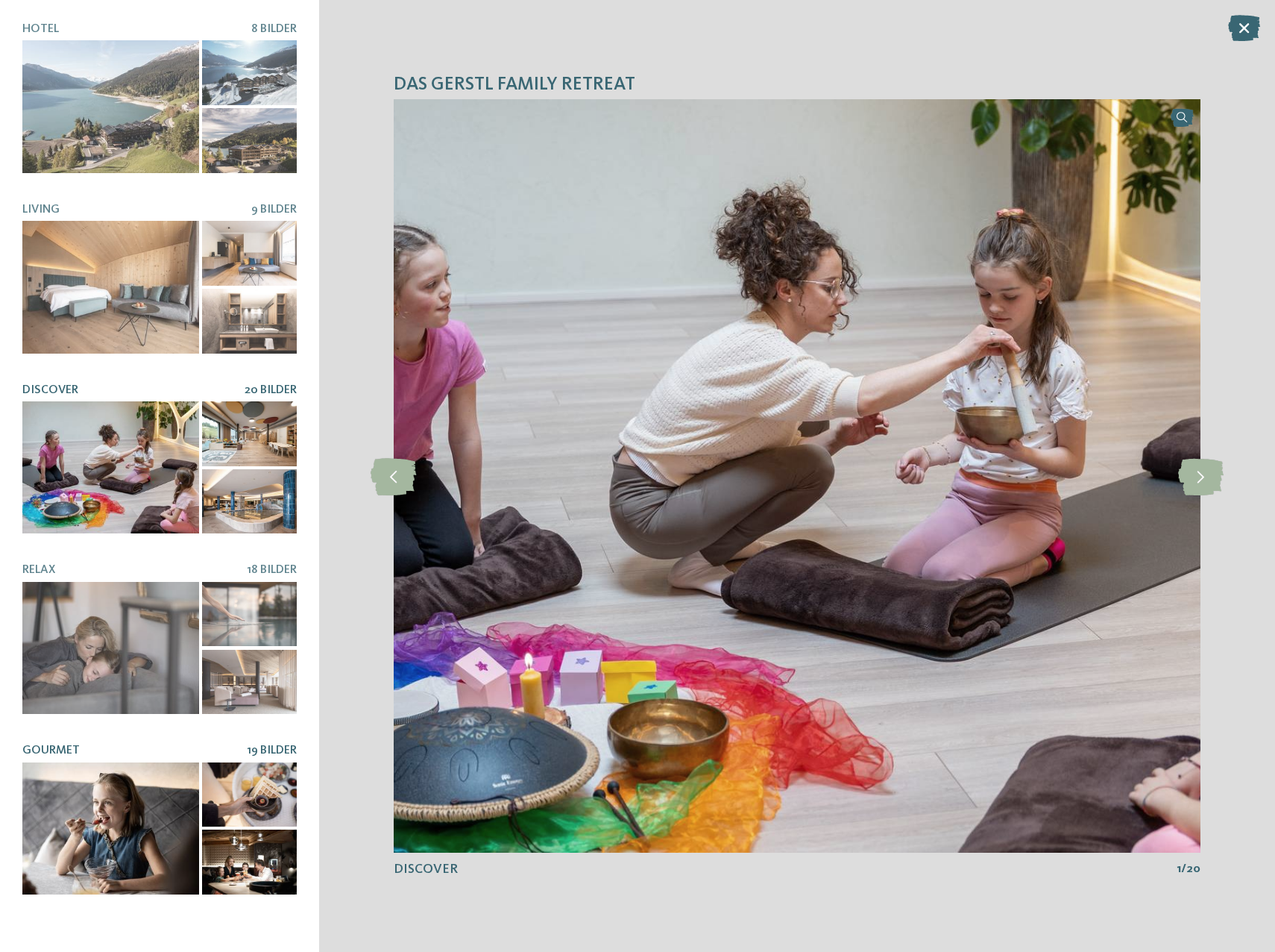
click at [107, 806] on div at bounding box center [111, 829] width 177 height 133
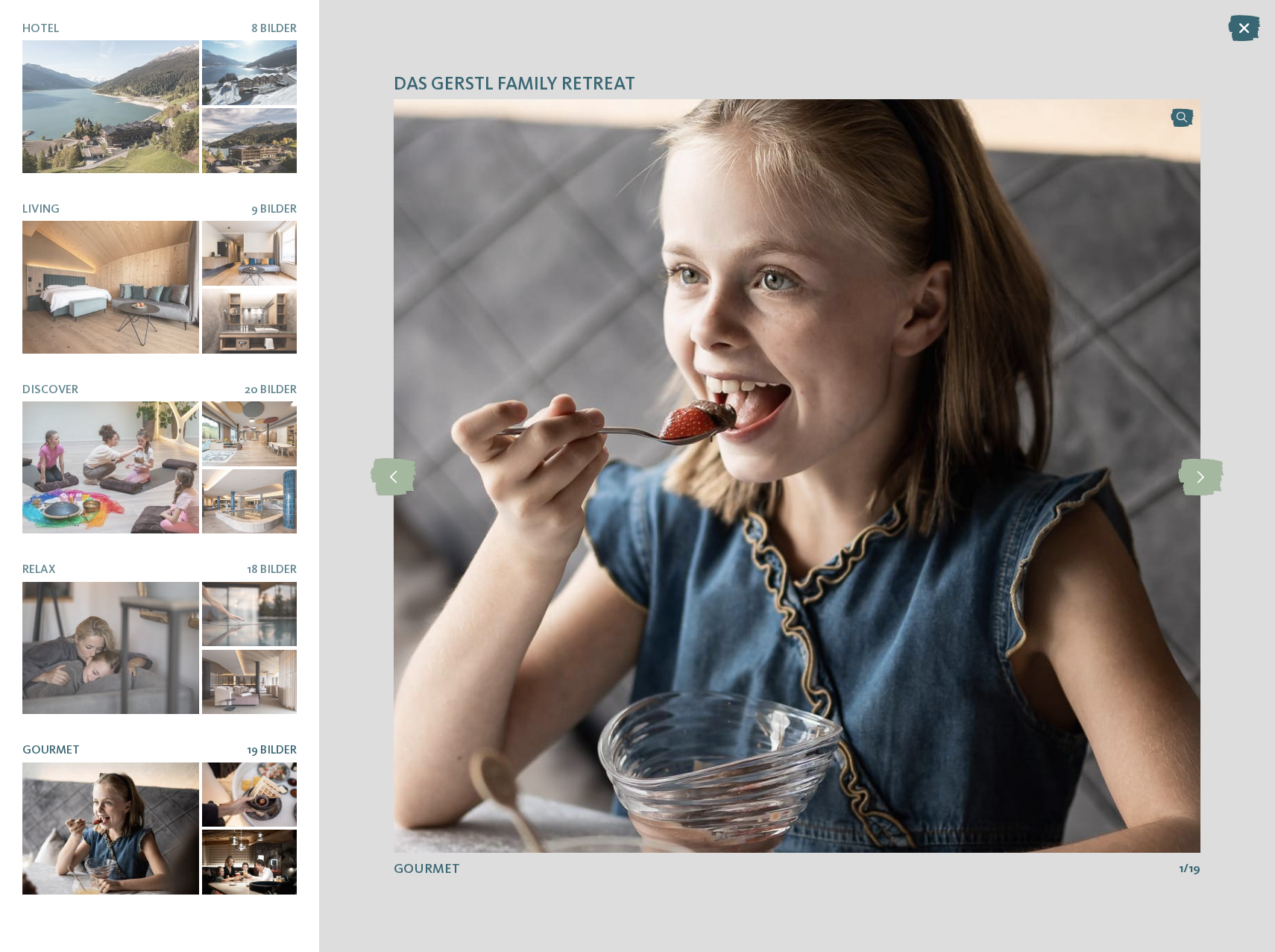
click at [261, 869] on div at bounding box center [248, 862] width 94 height 65
click at [251, 809] on div at bounding box center [248, 794] width 94 height 65
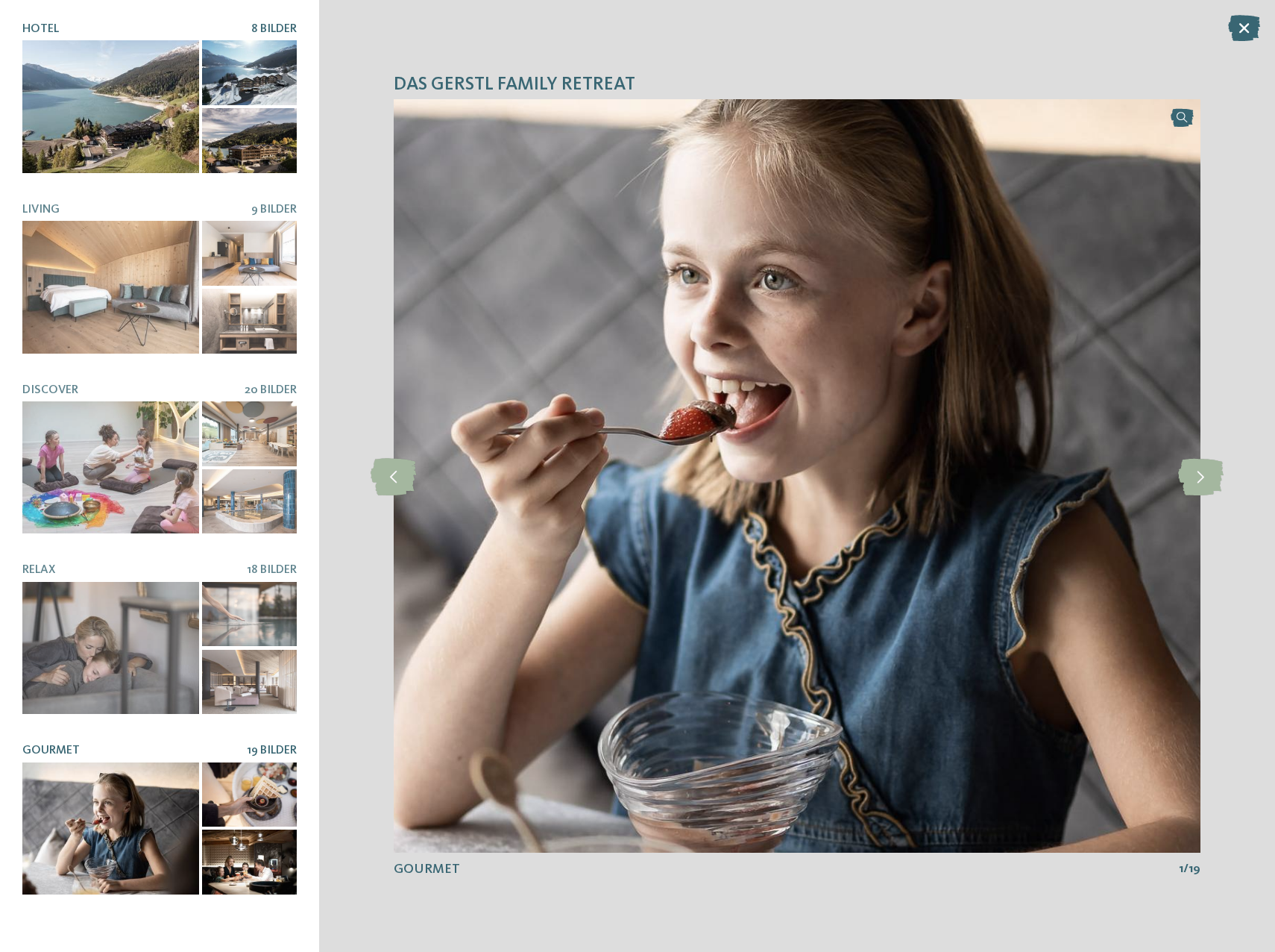
click at [281, 29] on span "8 Bilder" at bounding box center [274, 29] width 46 height 12
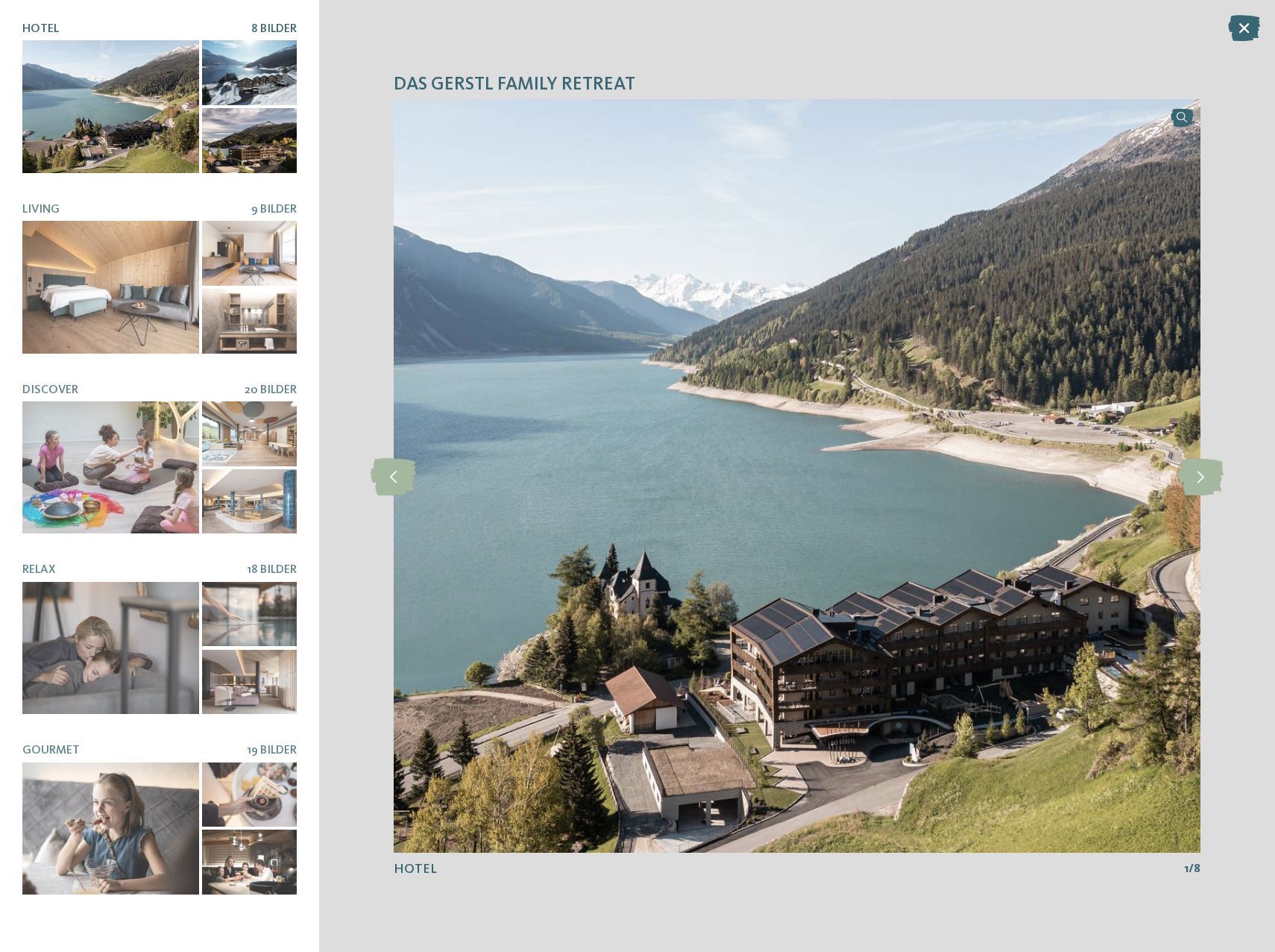
click at [281, 29] on span "8 Bilder" at bounding box center [274, 29] width 46 height 12
click at [139, 103] on div at bounding box center [111, 107] width 177 height 133
click at [1201, 478] on icon at bounding box center [1201, 476] width 46 height 38
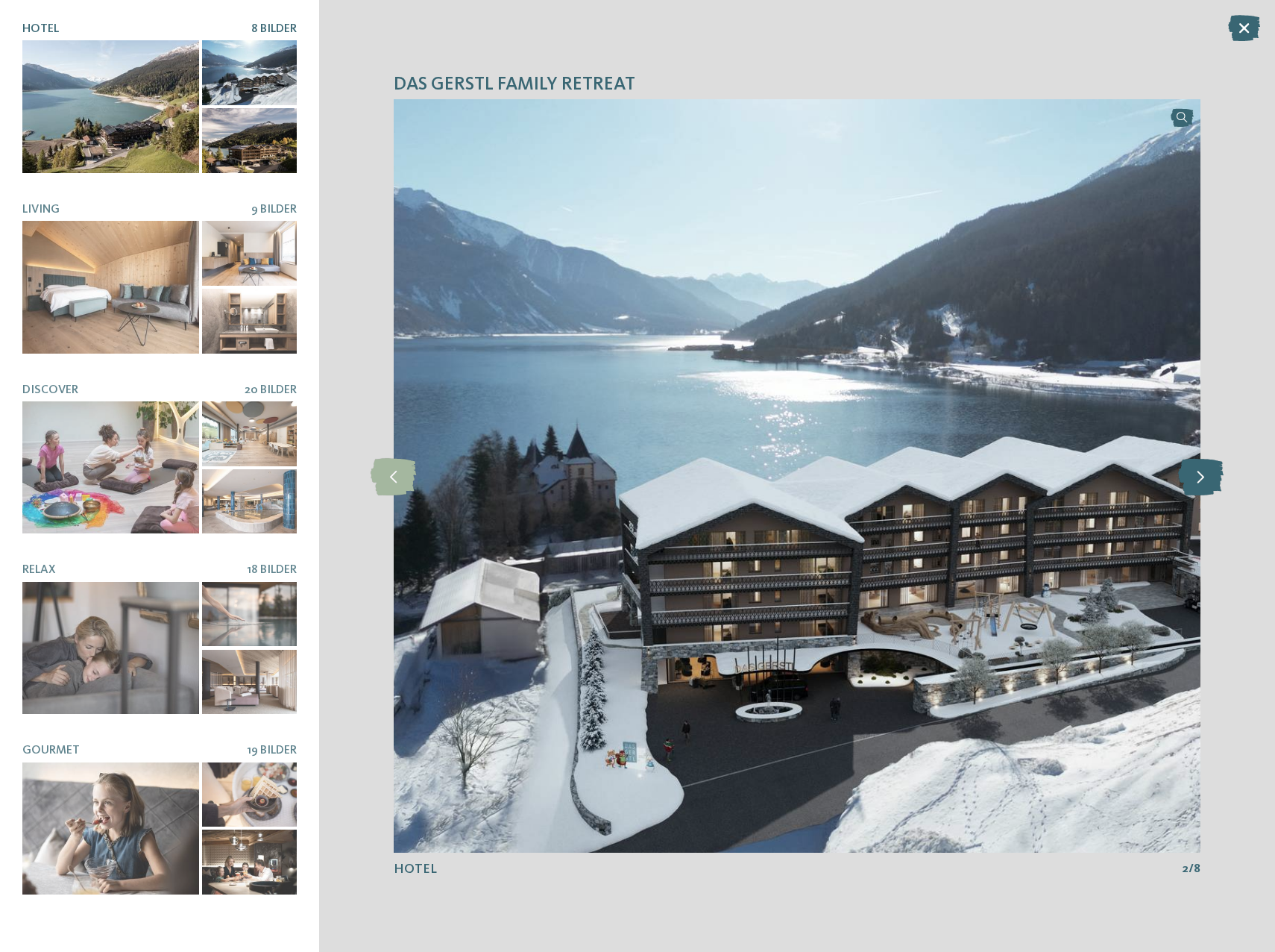
click at [1201, 478] on icon at bounding box center [1201, 476] width 46 height 38
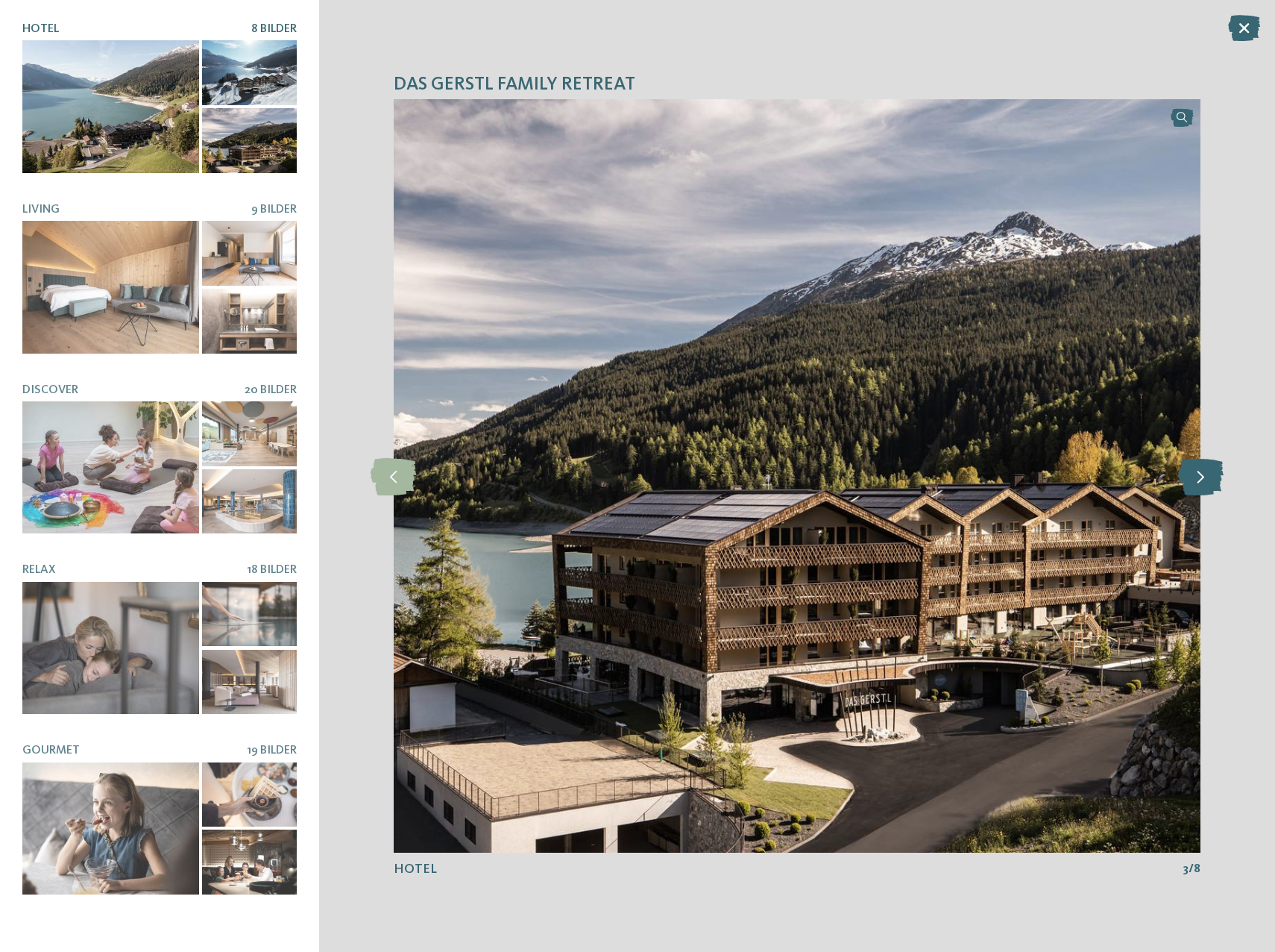
click at [1201, 478] on icon at bounding box center [1201, 476] width 46 height 38
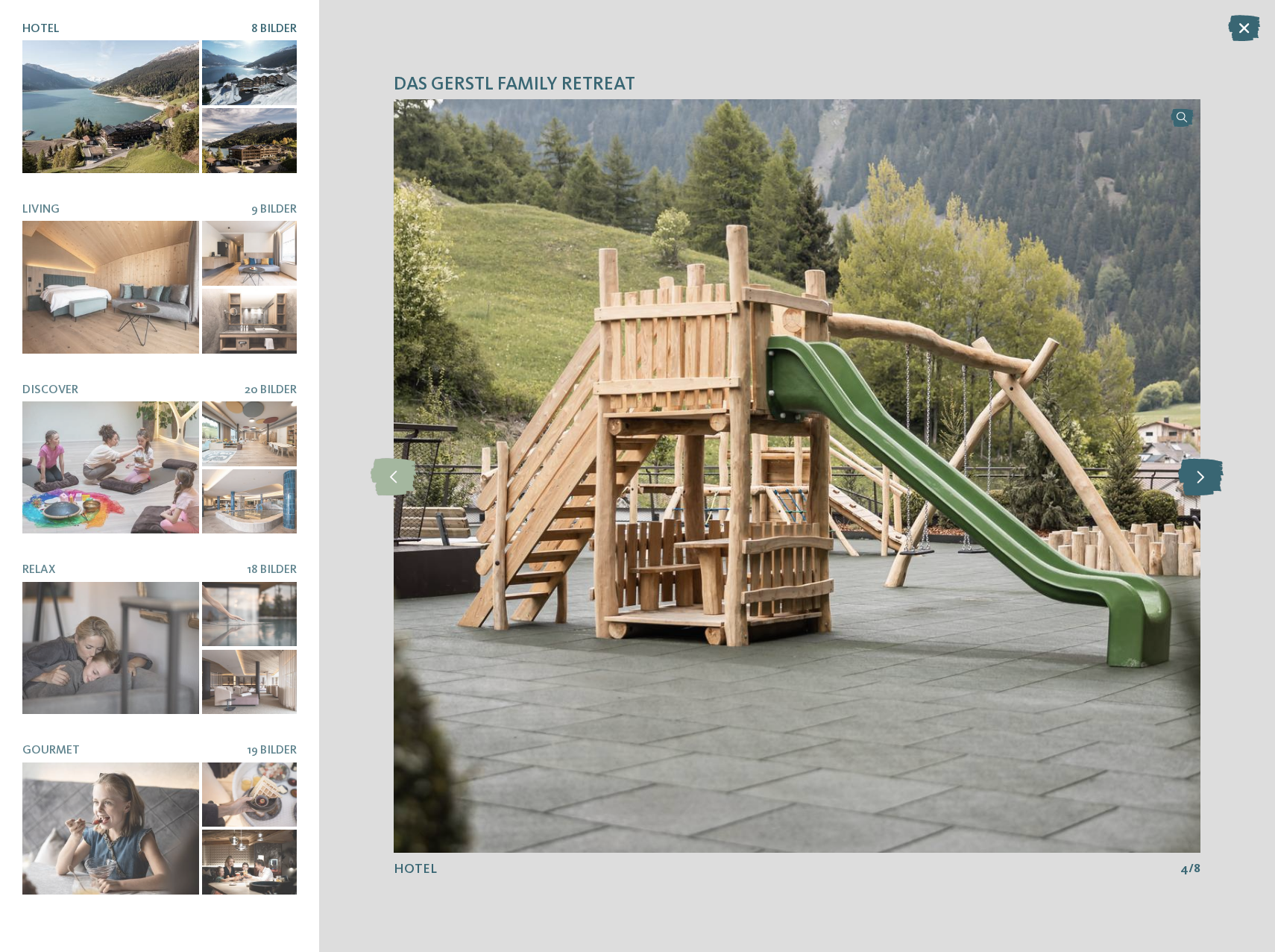
click at [1201, 478] on icon at bounding box center [1201, 476] width 46 height 38
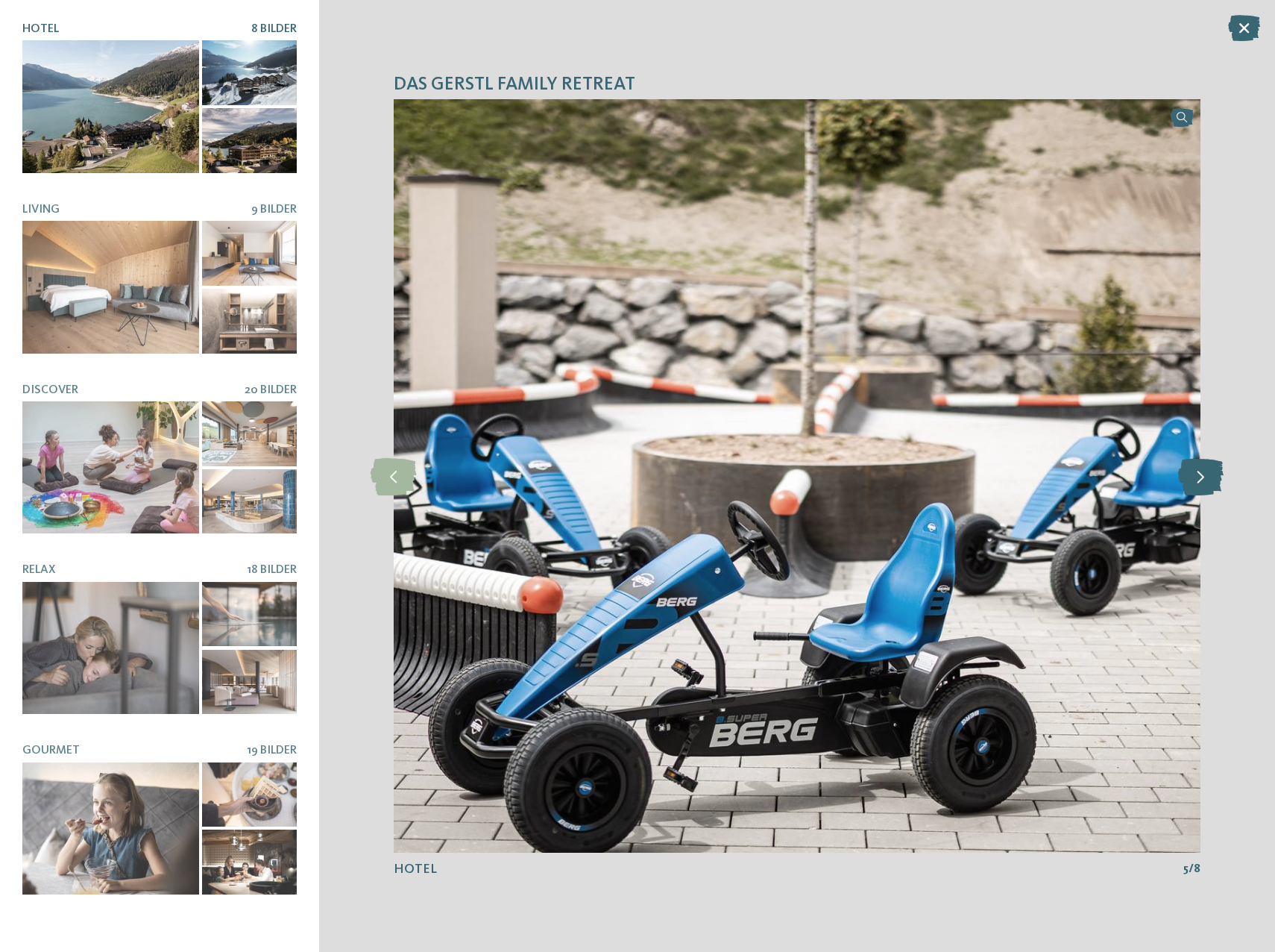
click at [1201, 478] on icon at bounding box center [1201, 476] width 46 height 38
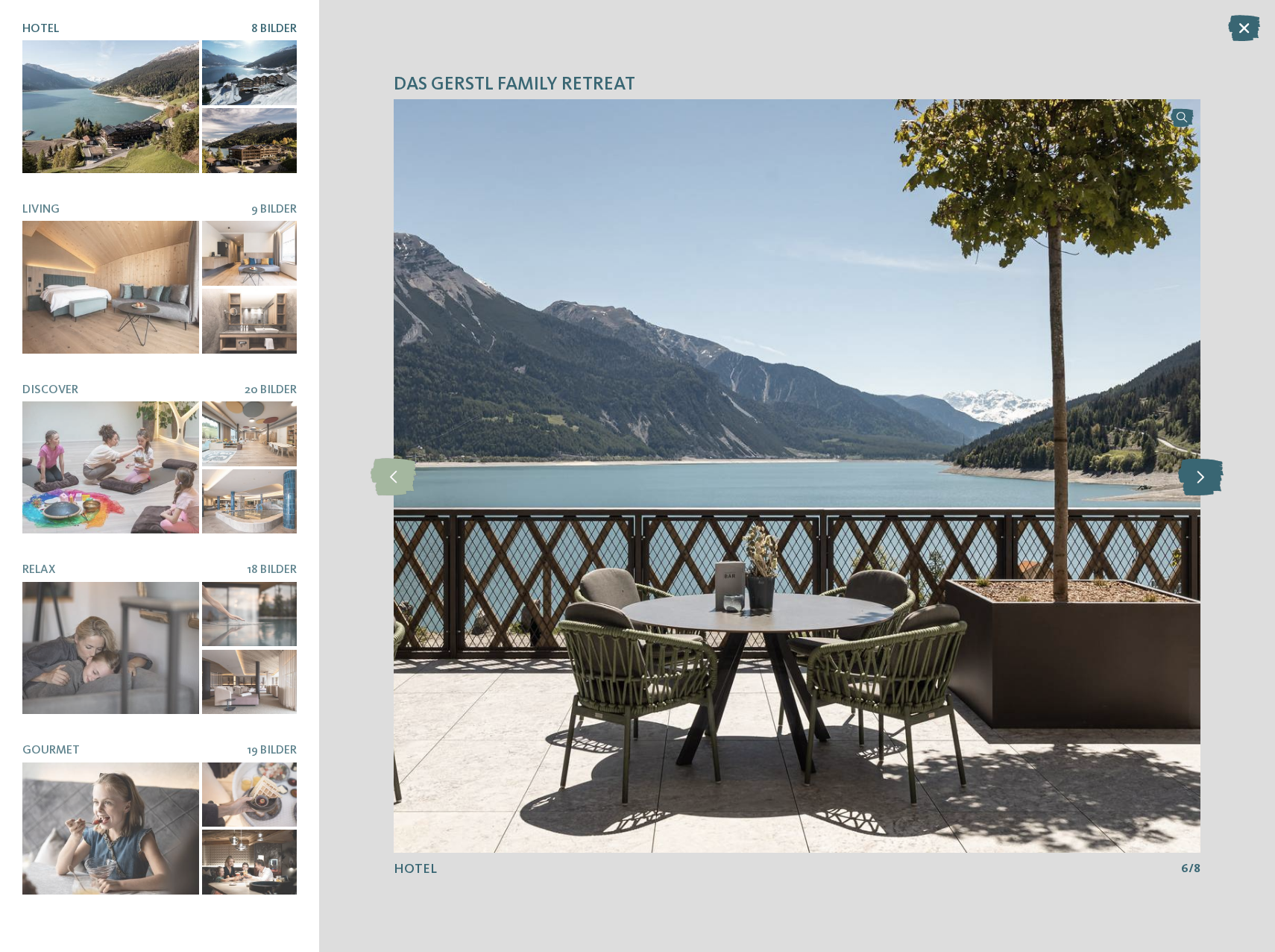
click at [1201, 478] on icon at bounding box center [1201, 476] width 46 height 38
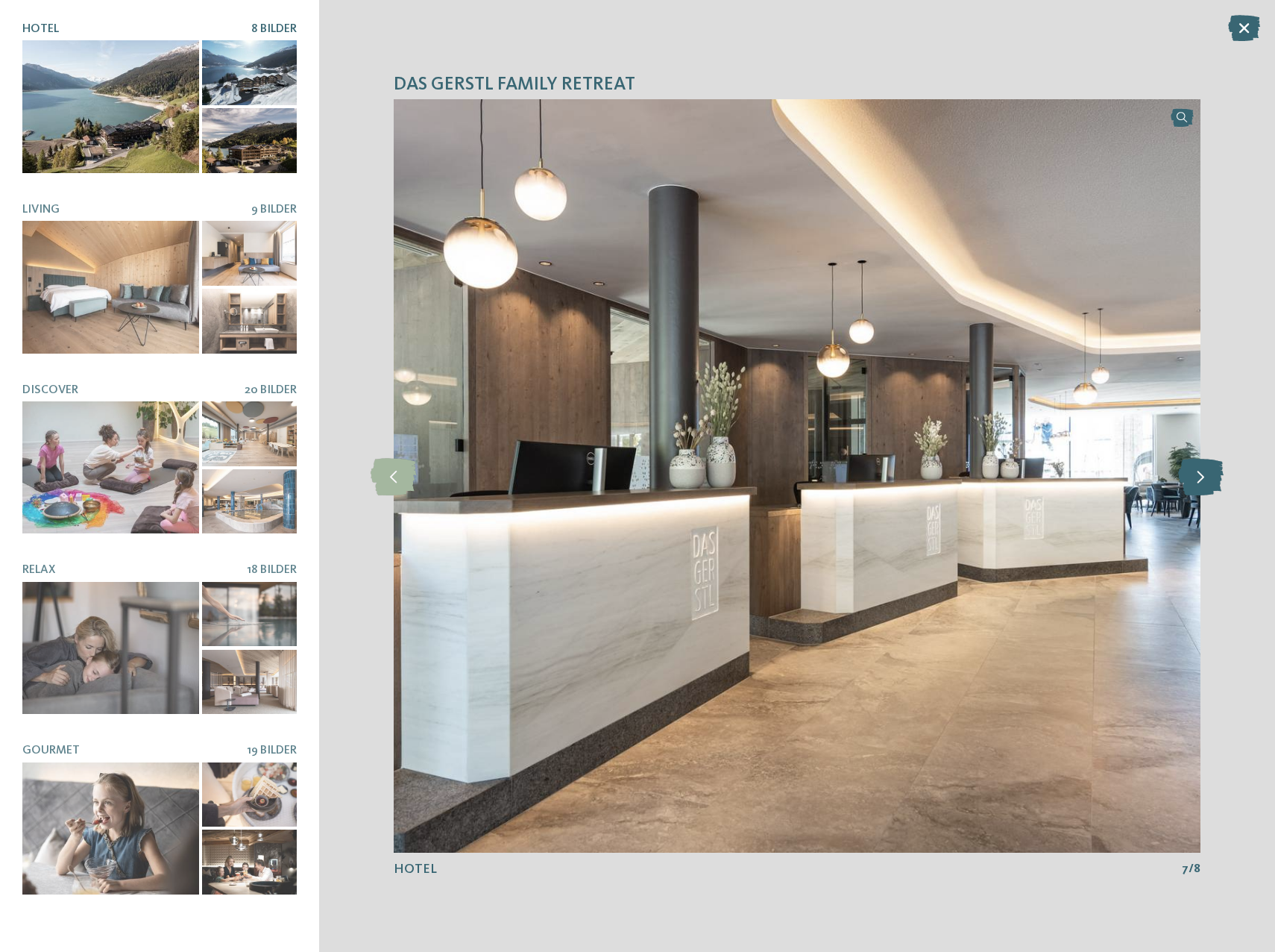
click at [1201, 478] on icon at bounding box center [1201, 476] width 46 height 38
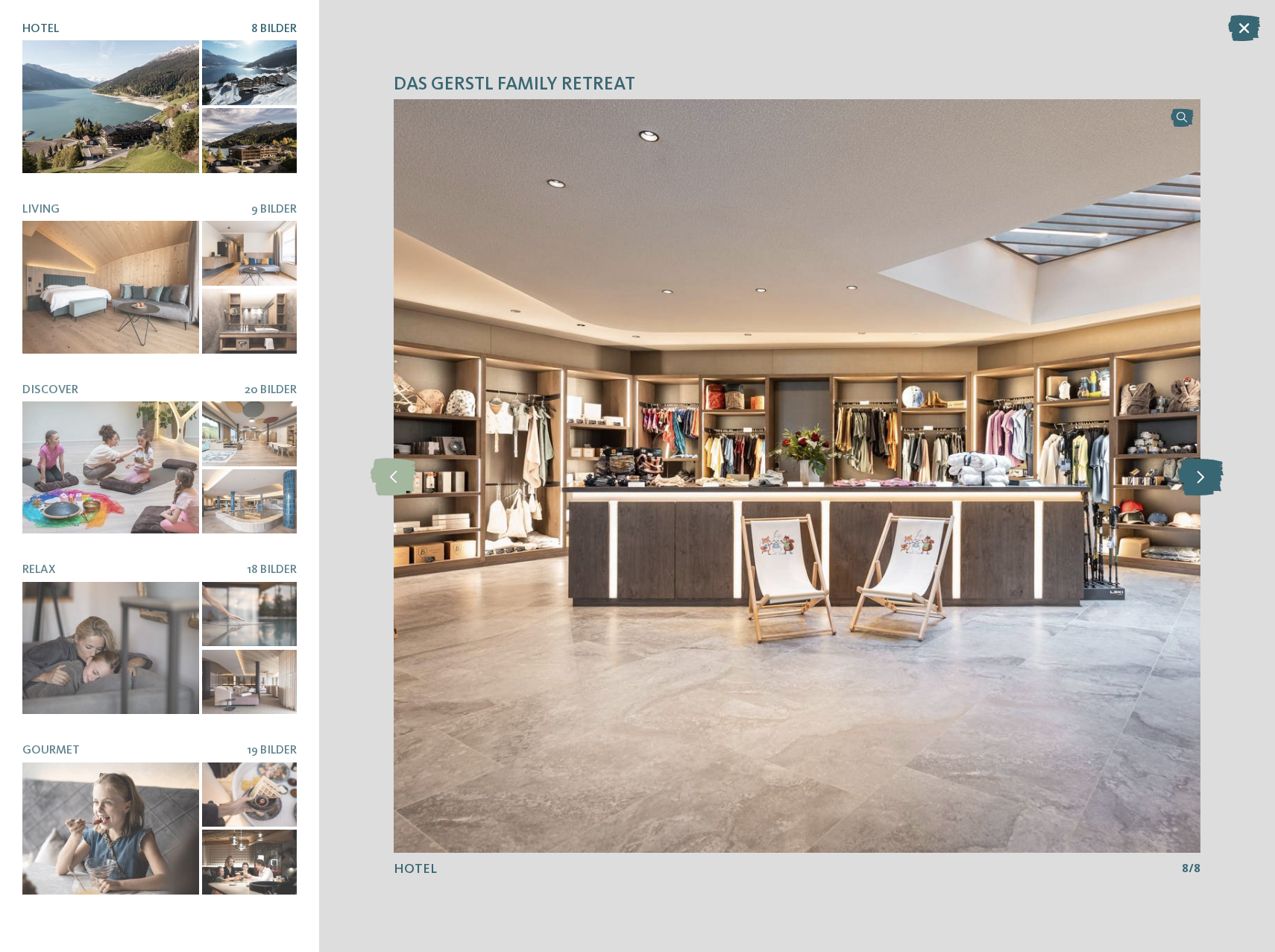
click at [1201, 478] on icon at bounding box center [1201, 476] width 46 height 38
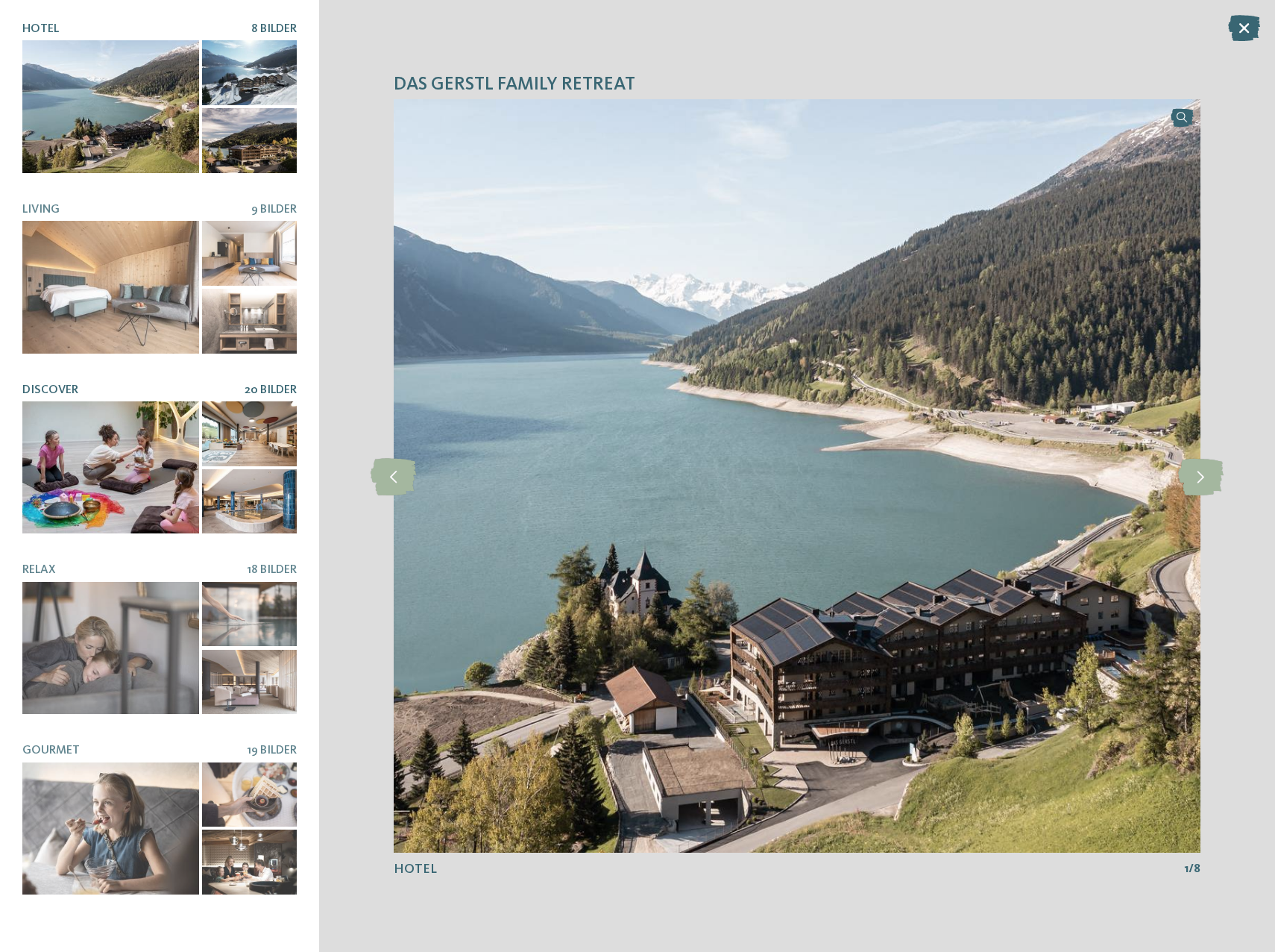
click at [94, 456] on div at bounding box center [111, 468] width 177 height 133
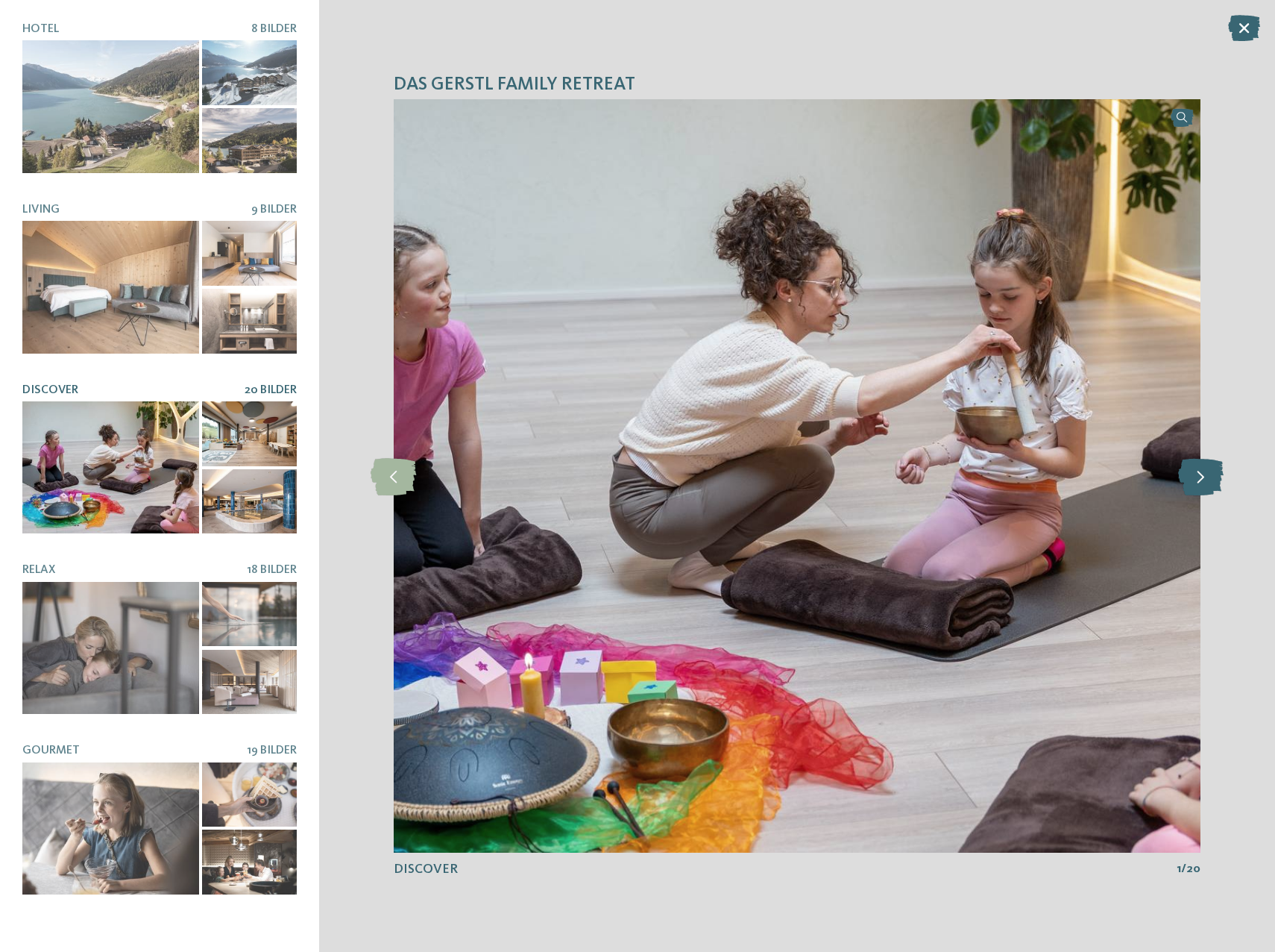
click at [1194, 481] on icon at bounding box center [1201, 476] width 46 height 38
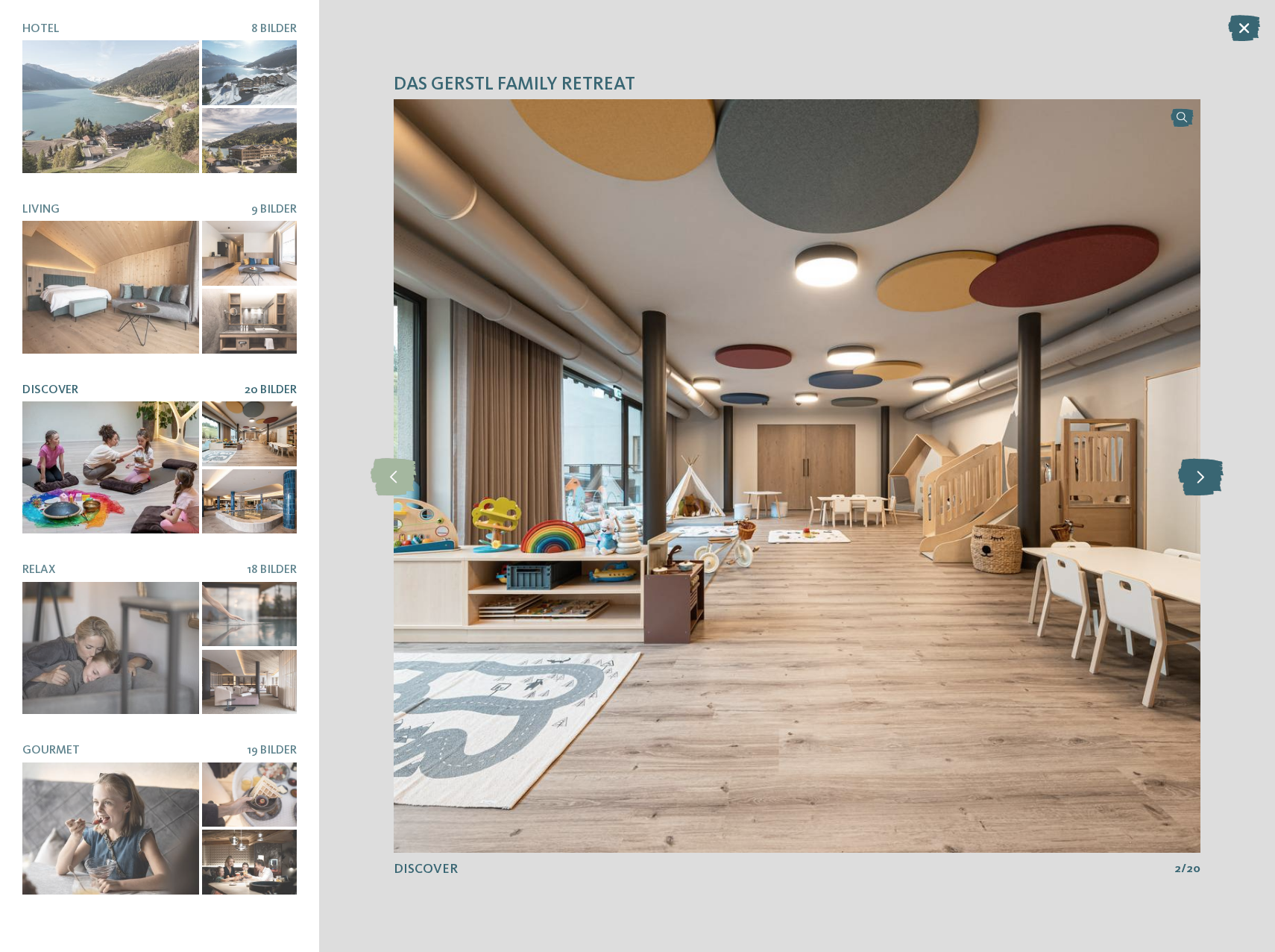
click at [1197, 479] on icon at bounding box center [1201, 476] width 46 height 38
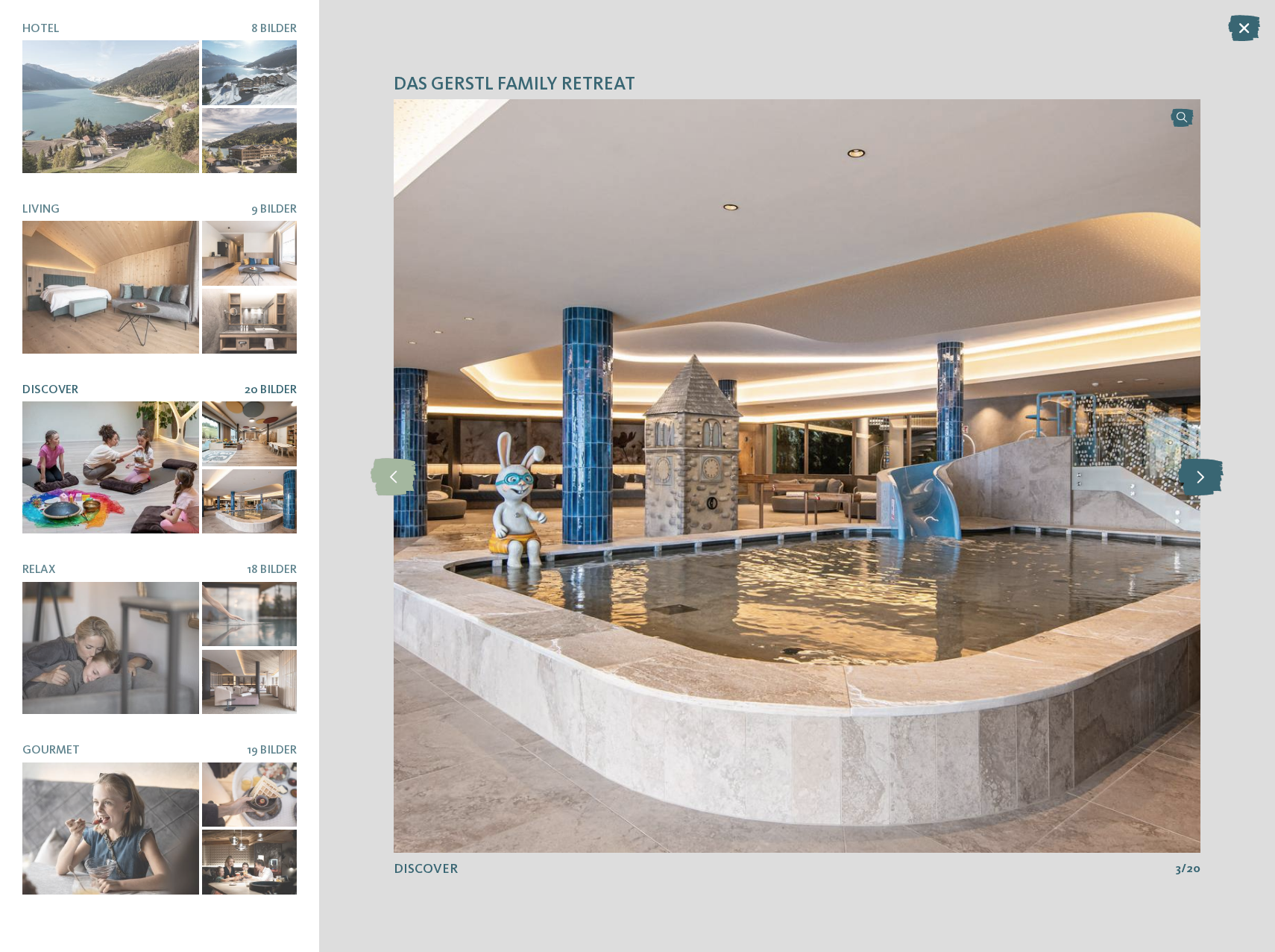
click at [1197, 479] on icon at bounding box center [1201, 476] width 46 height 38
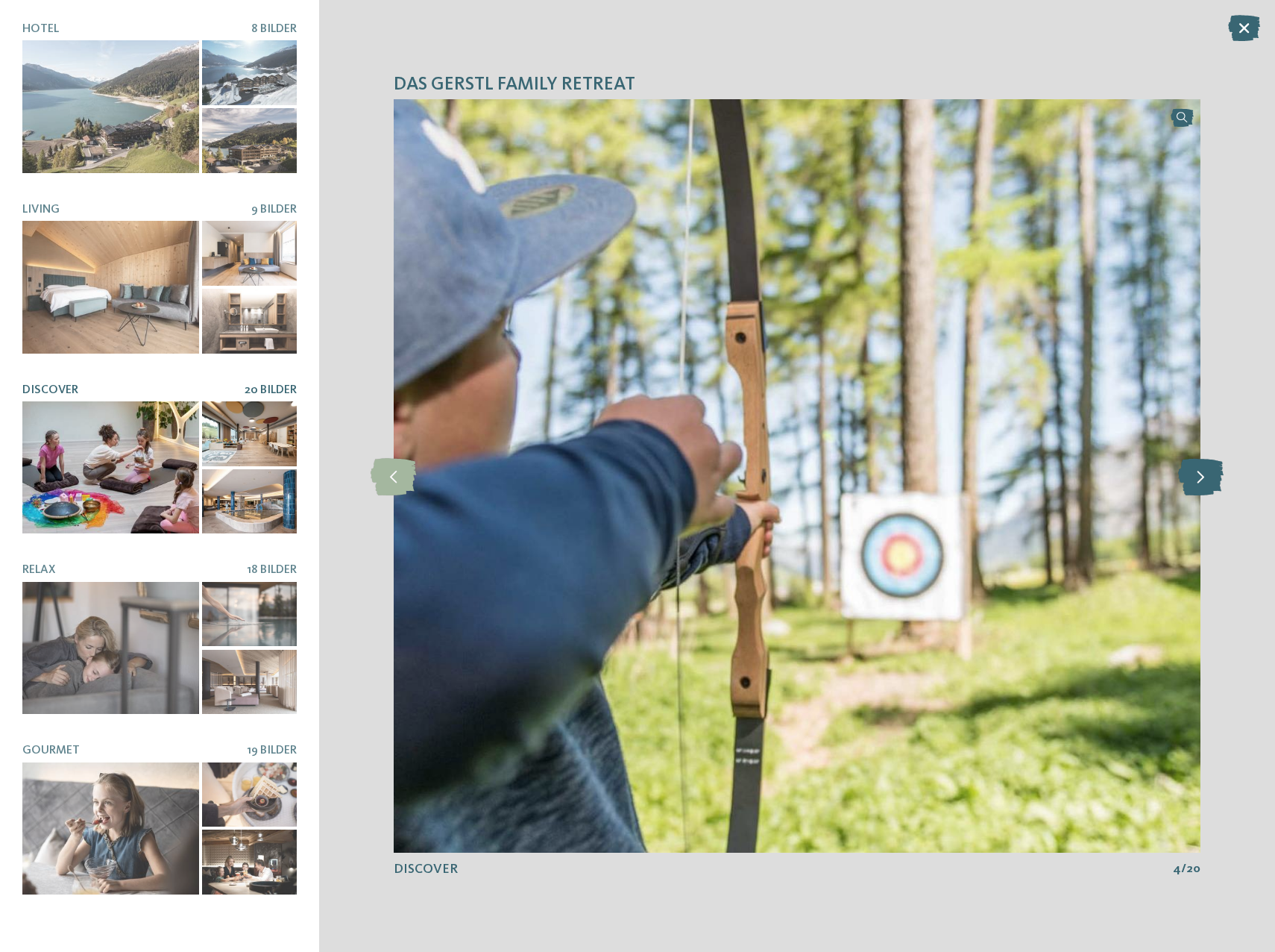
click at [1197, 479] on icon at bounding box center [1201, 476] width 46 height 38
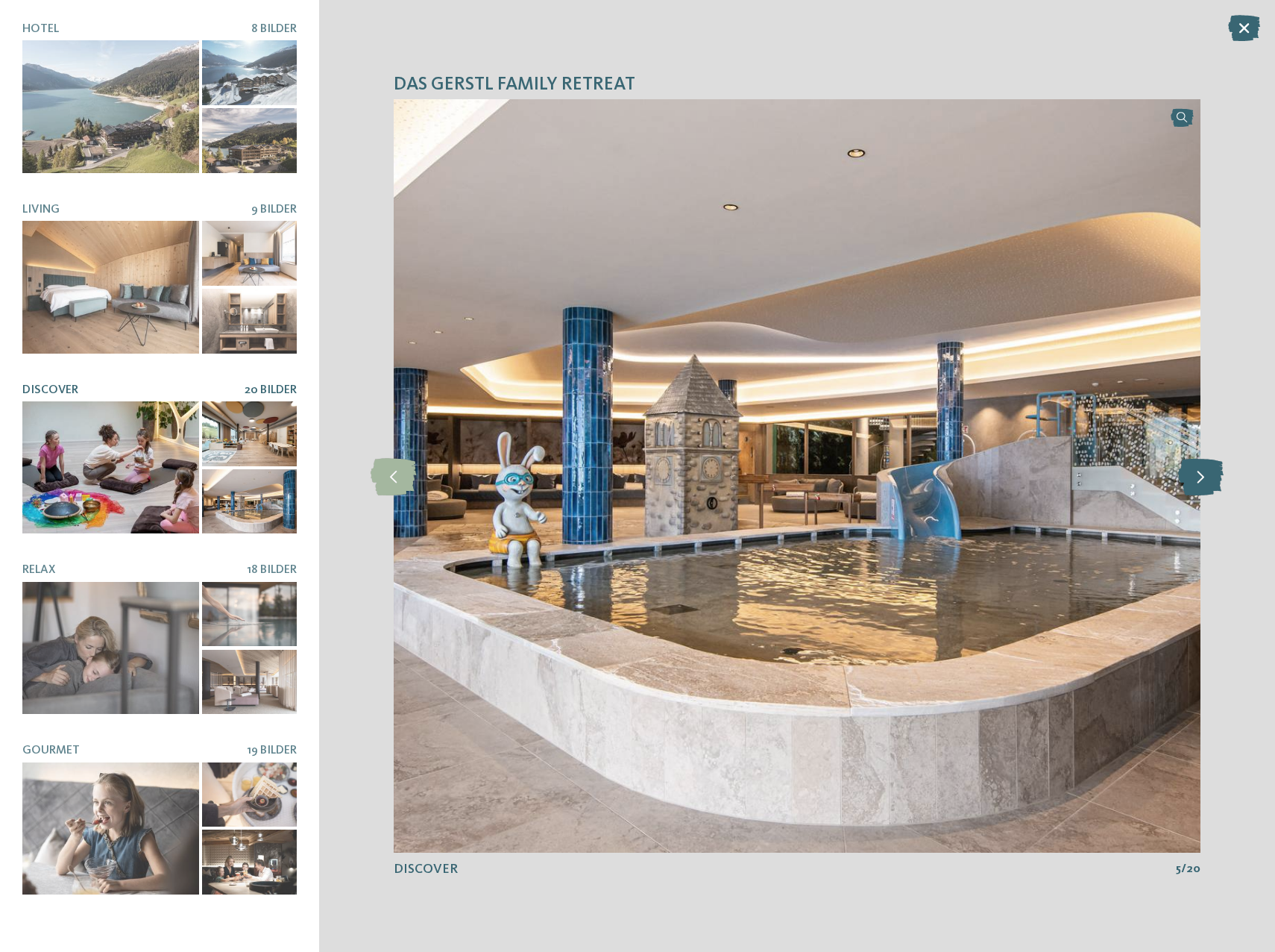
click at [1200, 477] on icon at bounding box center [1201, 476] width 46 height 38
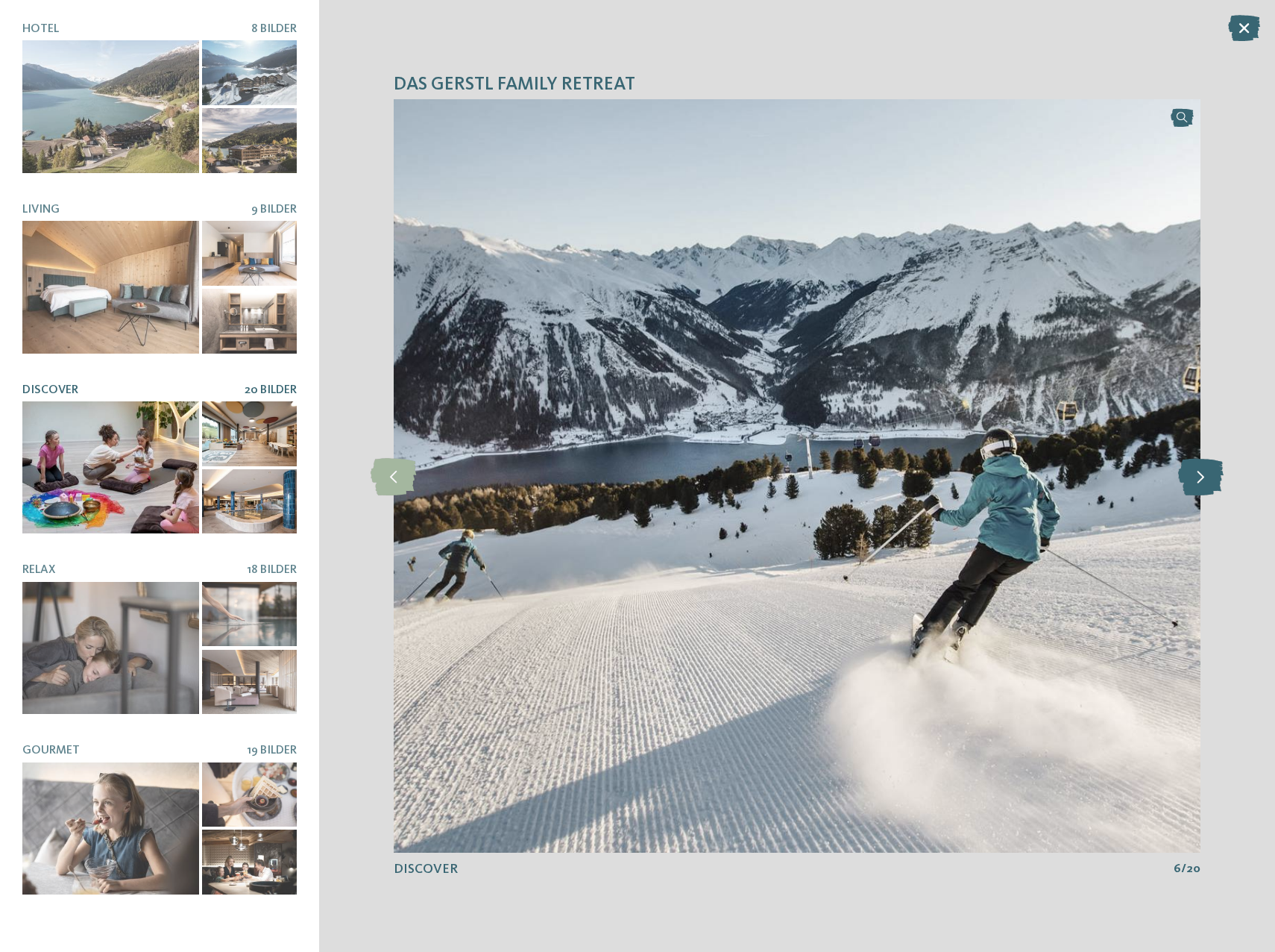
click at [1200, 477] on icon at bounding box center [1201, 476] width 46 height 38
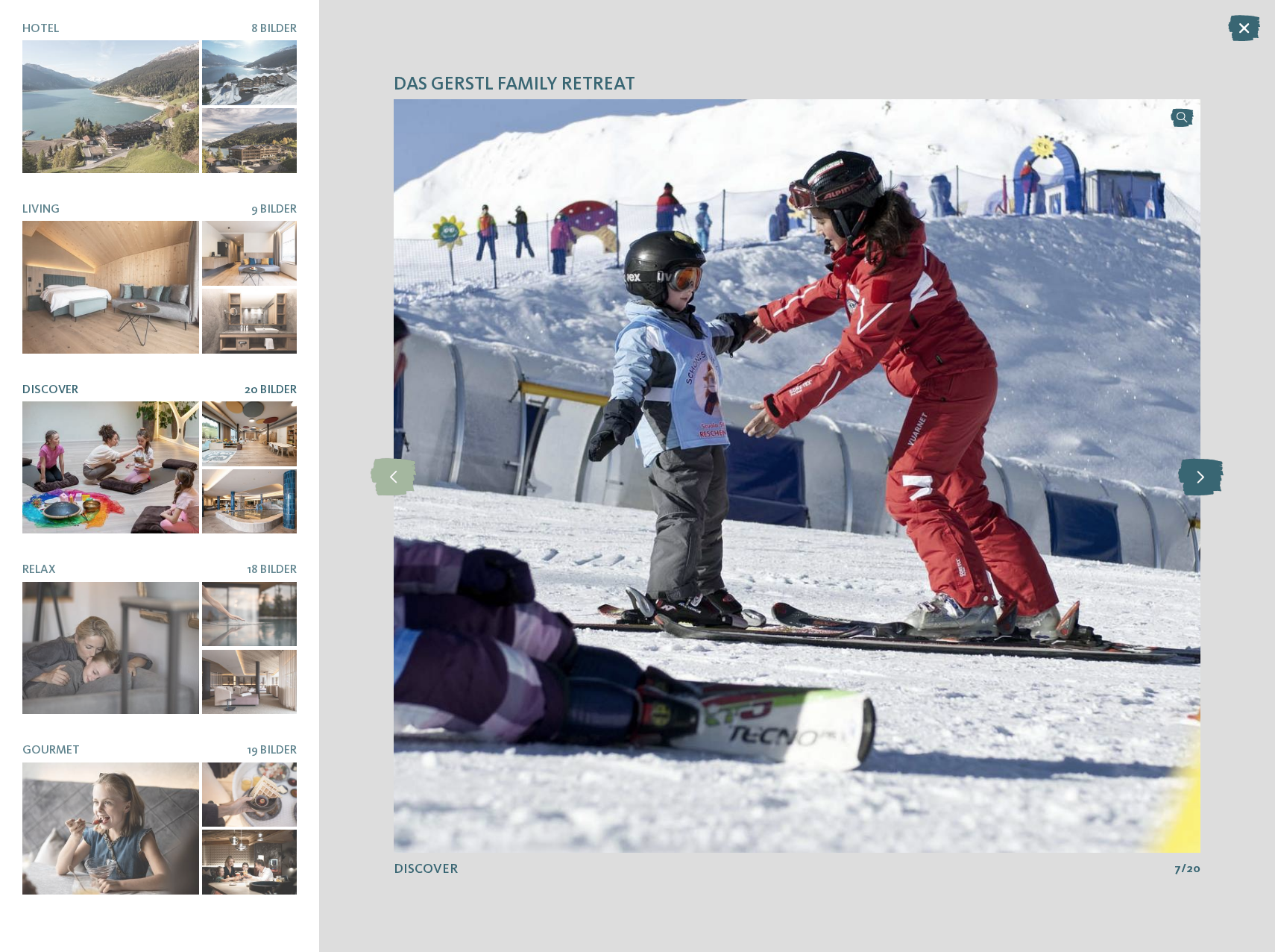
click at [1200, 477] on icon at bounding box center [1201, 476] width 46 height 38
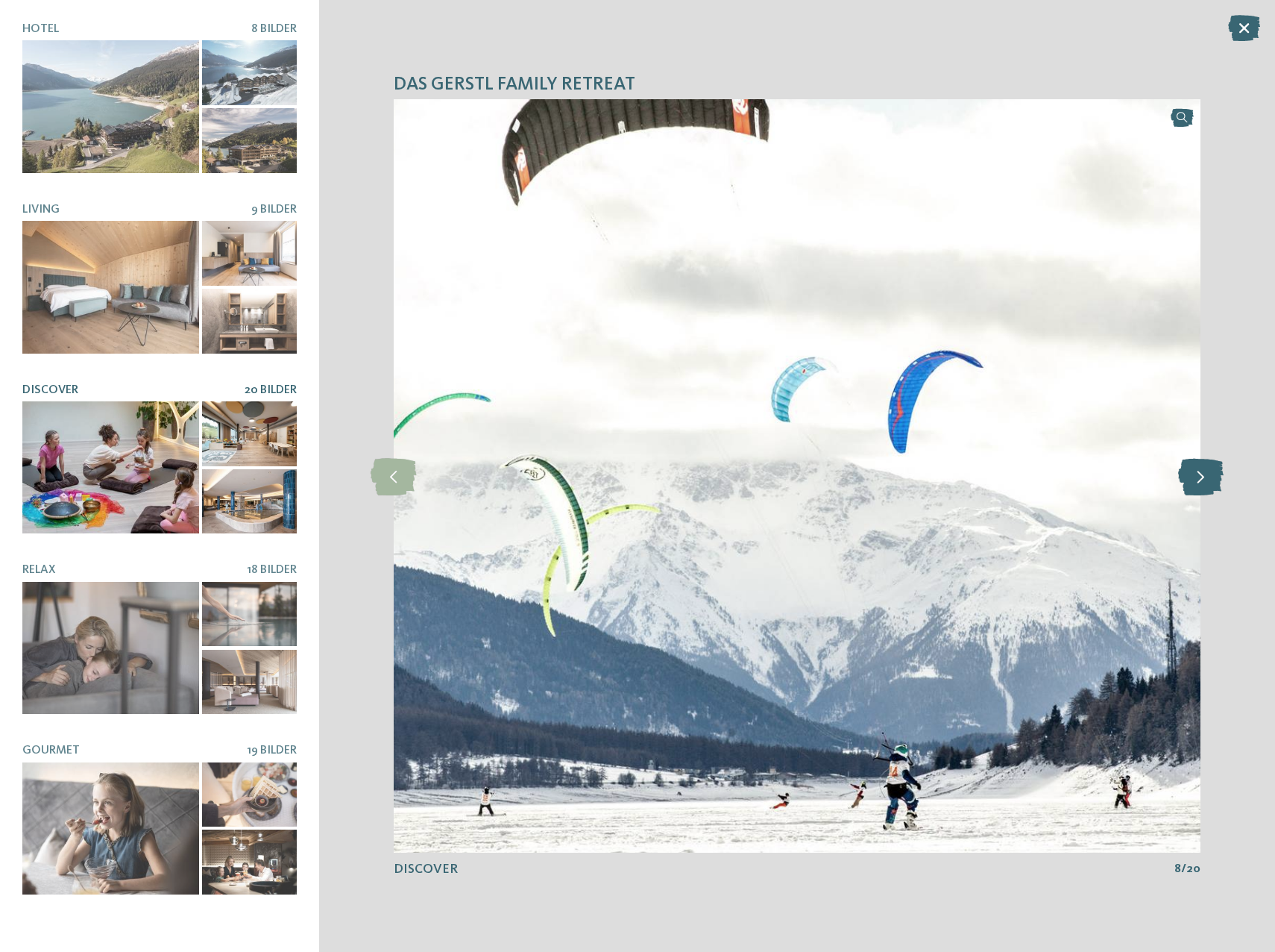
click at [1200, 477] on icon at bounding box center [1201, 476] width 46 height 38
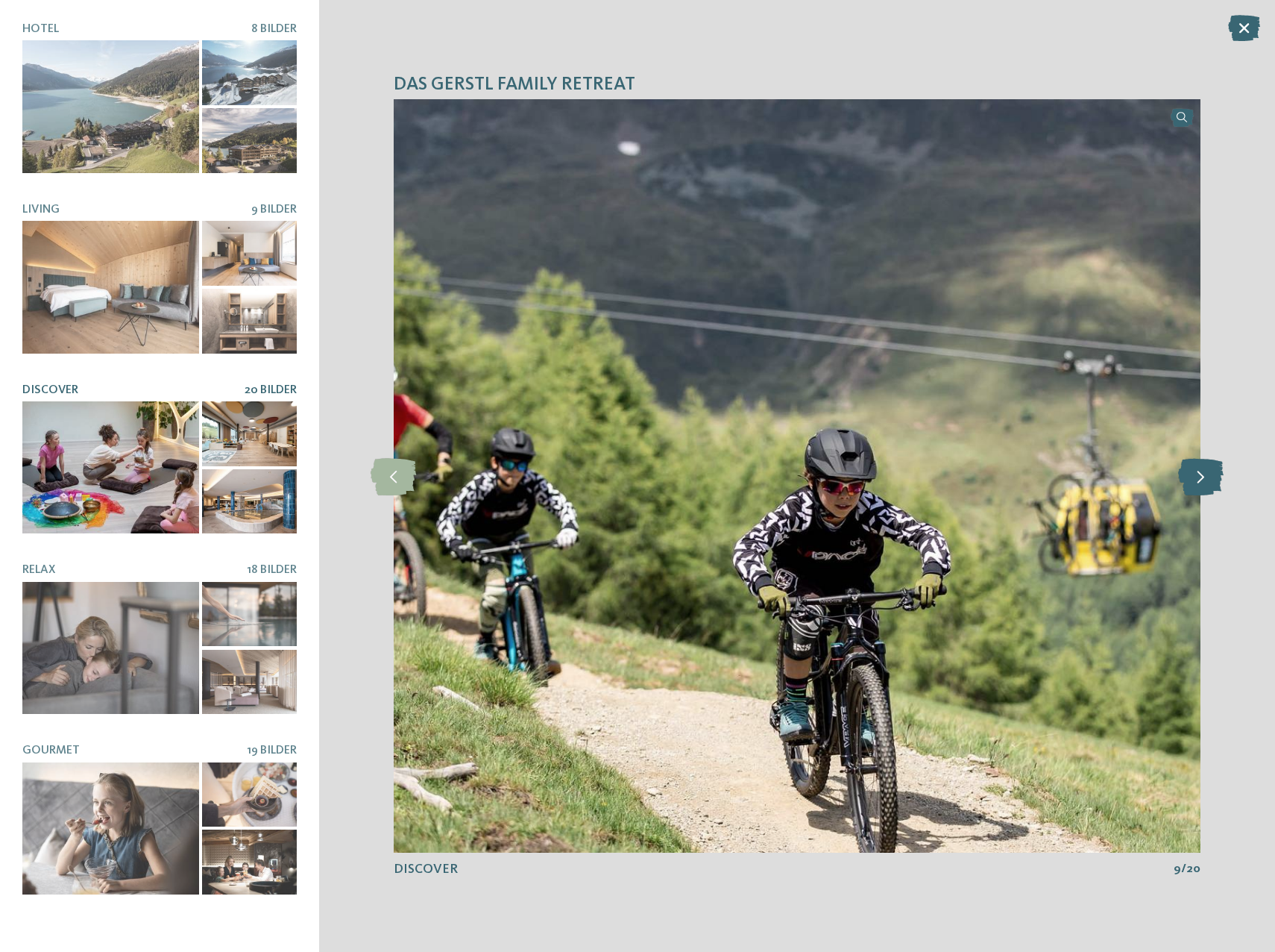
click at [1200, 477] on icon at bounding box center [1201, 476] width 46 height 38
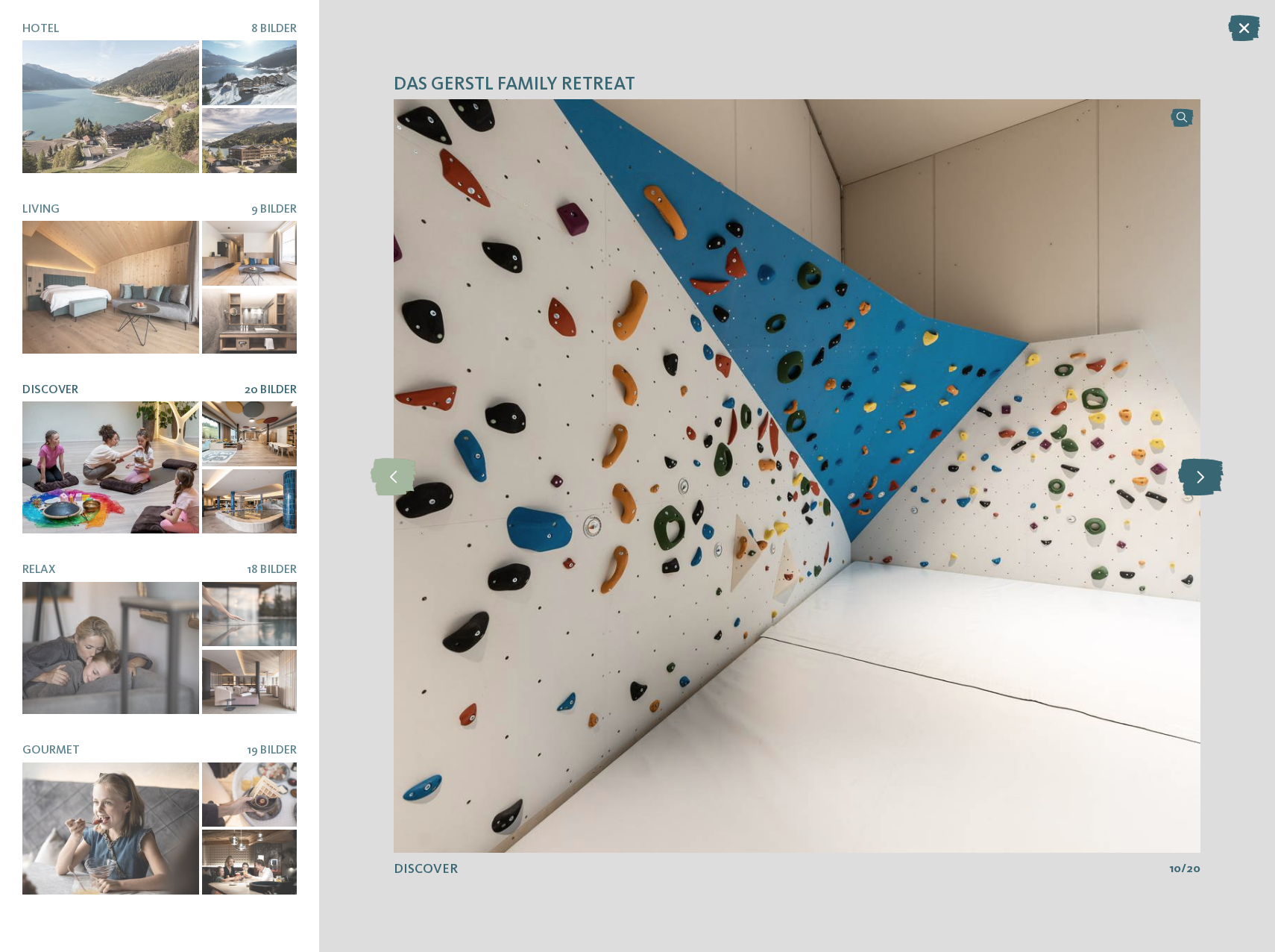
click at [1200, 477] on icon at bounding box center [1201, 476] width 46 height 38
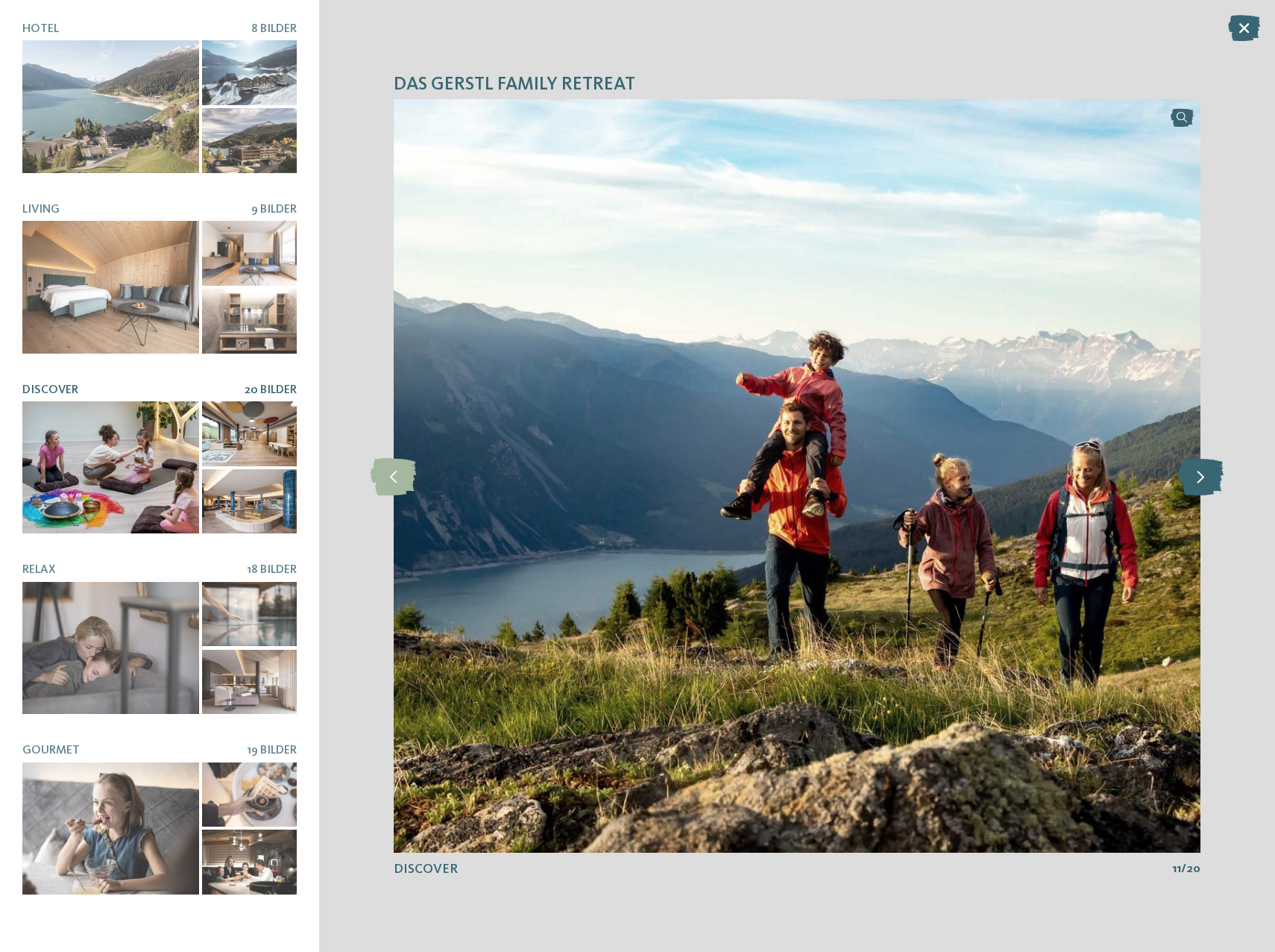
click at [1200, 477] on icon at bounding box center [1201, 476] width 46 height 38
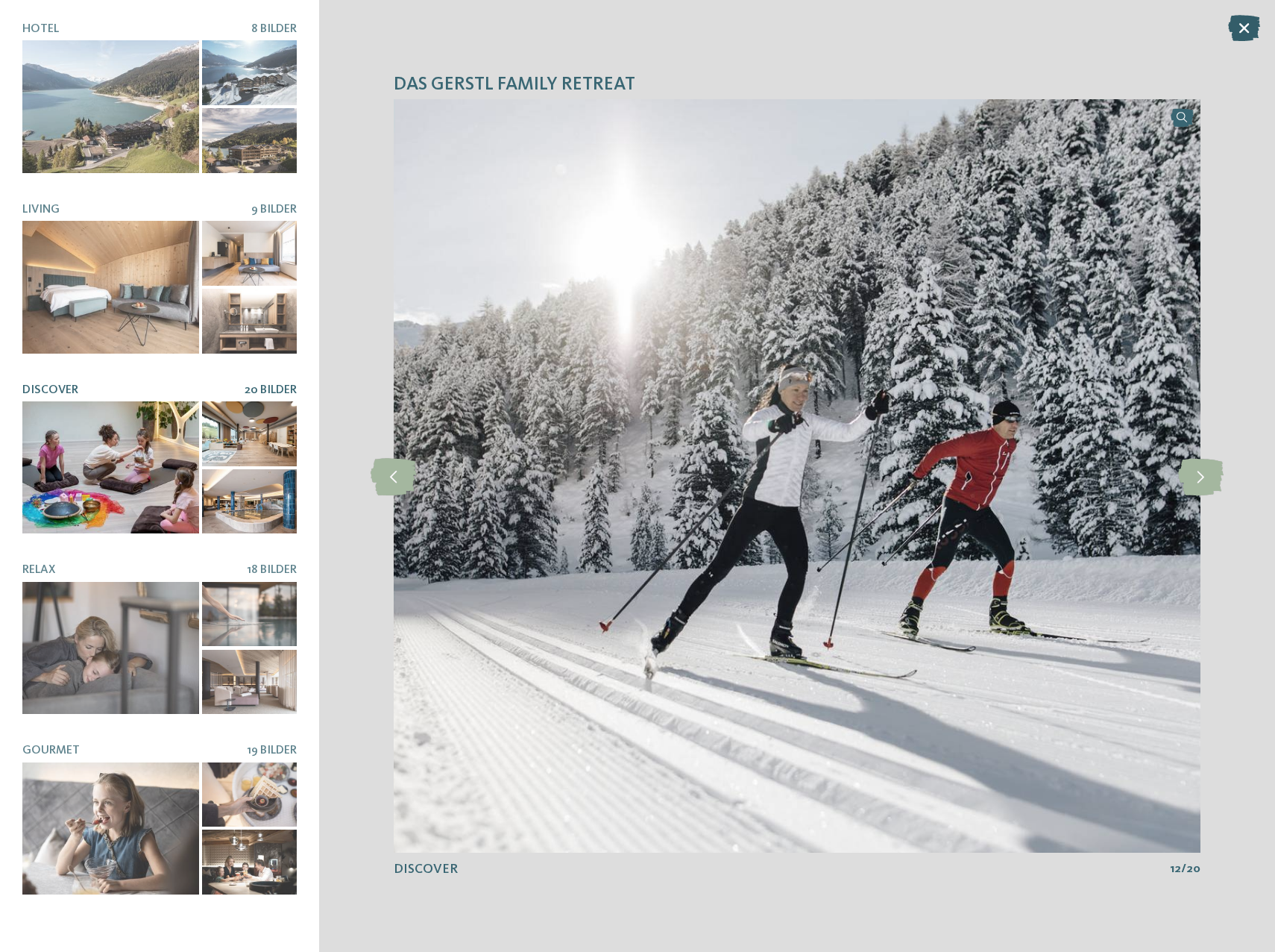
click at [1247, 26] on icon at bounding box center [1244, 28] width 32 height 26
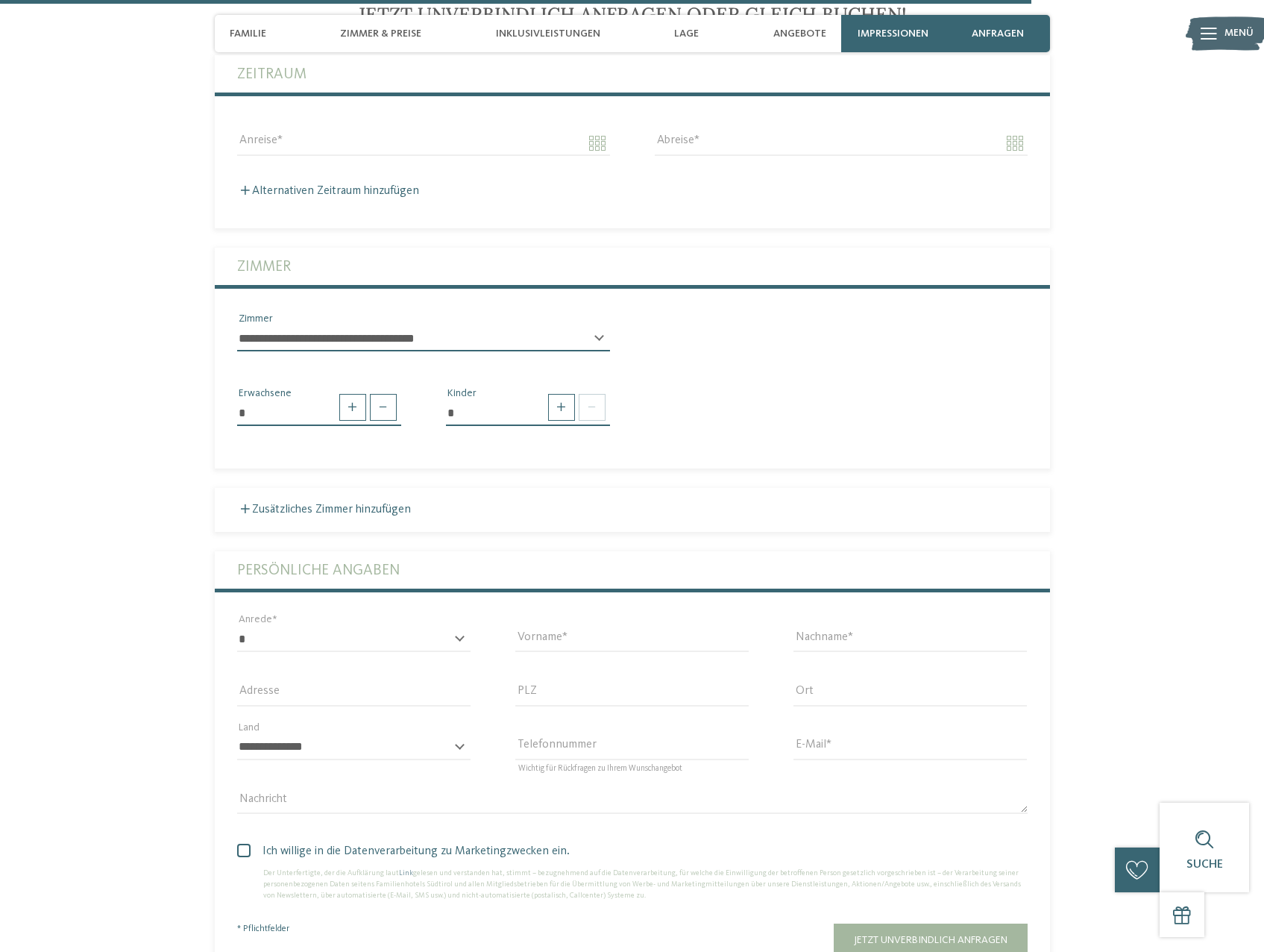
scroll to position [3879, 0]
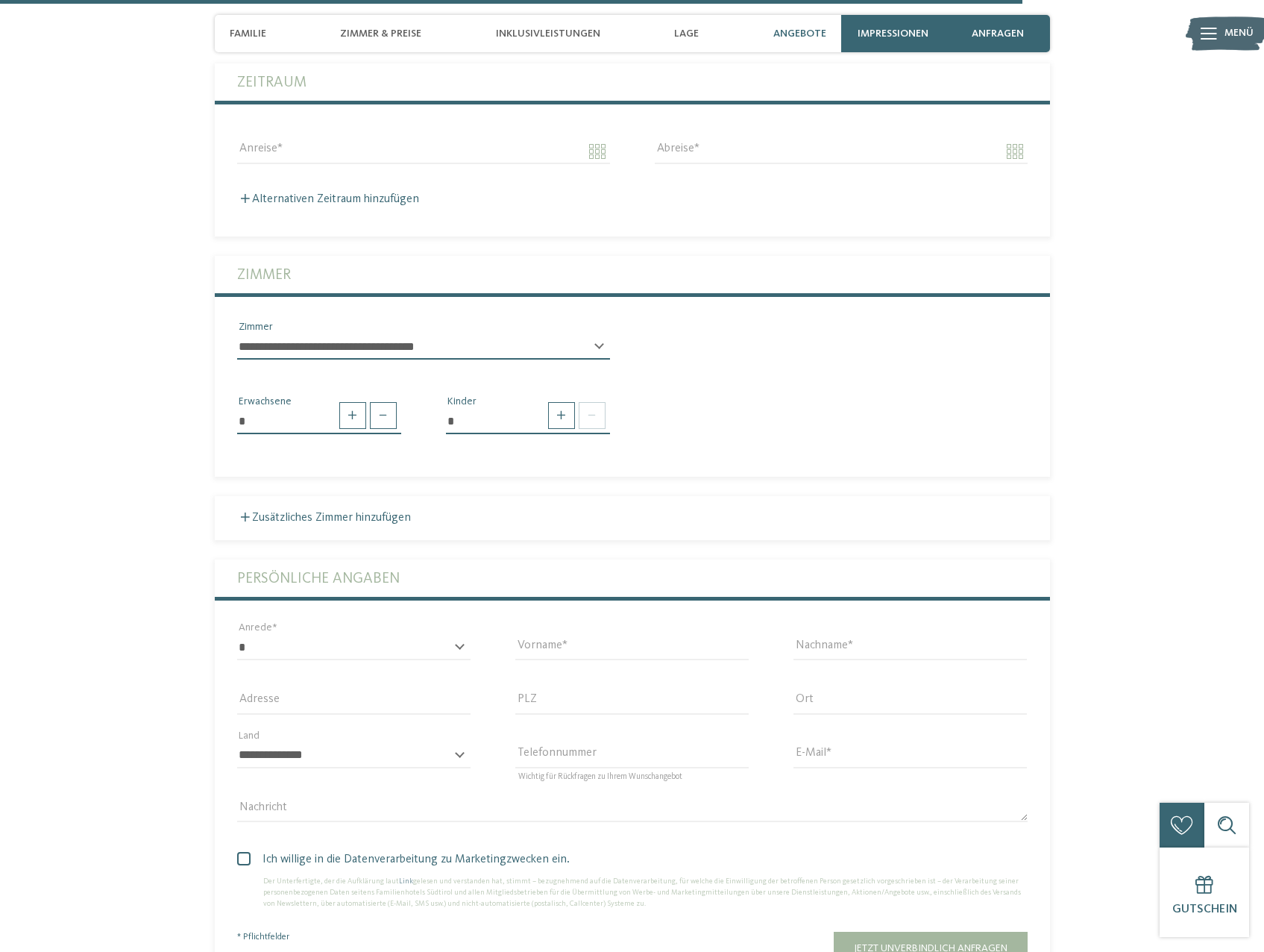
click at [792, 32] on span "Angebote" at bounding box center [799, 34] width 53 height 13
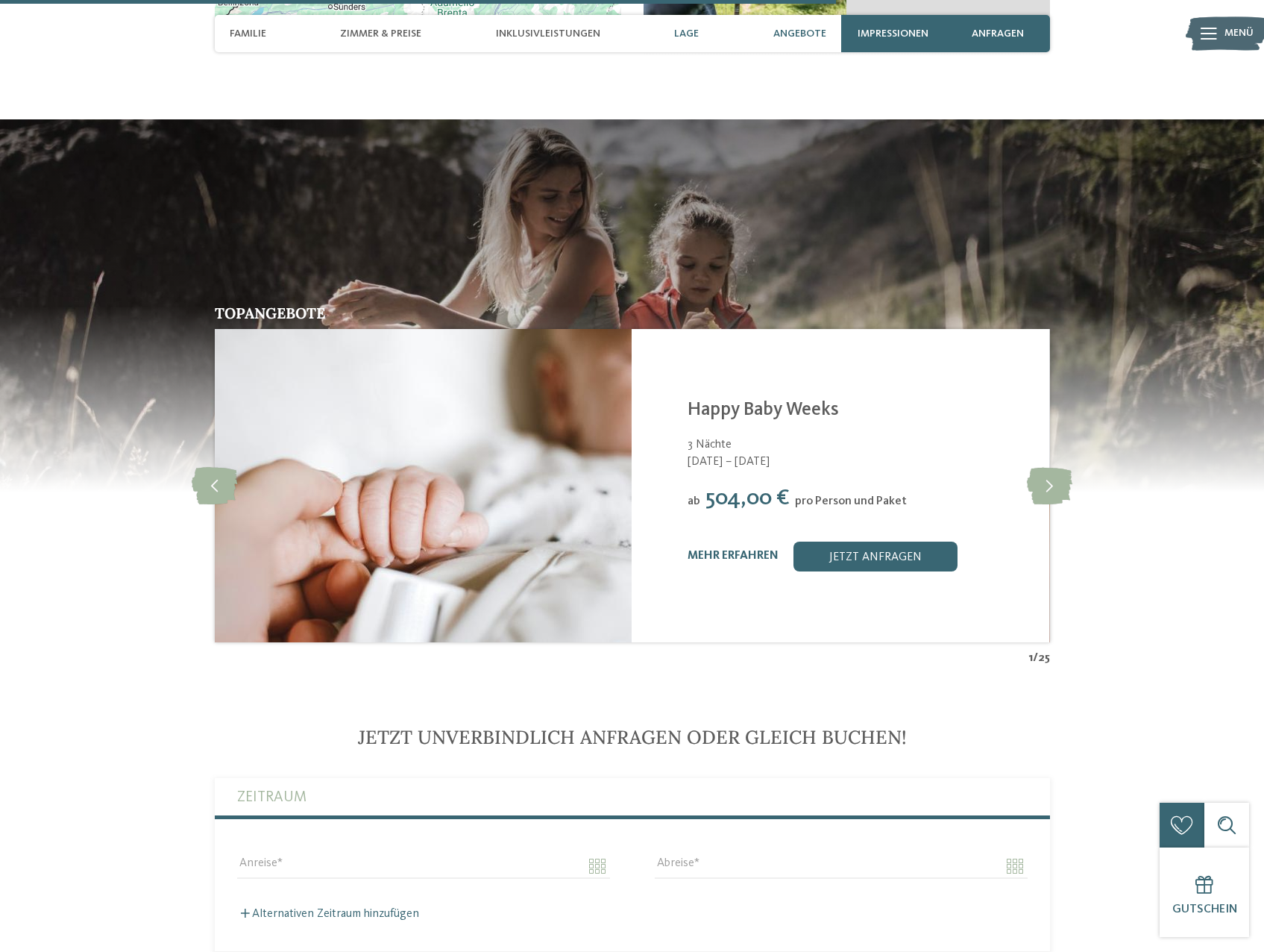
scroll to position [3163, 0]
click at [365, 35] on span "Zimmer & Preise" at bounding box center [381, 34] width 81 height 13
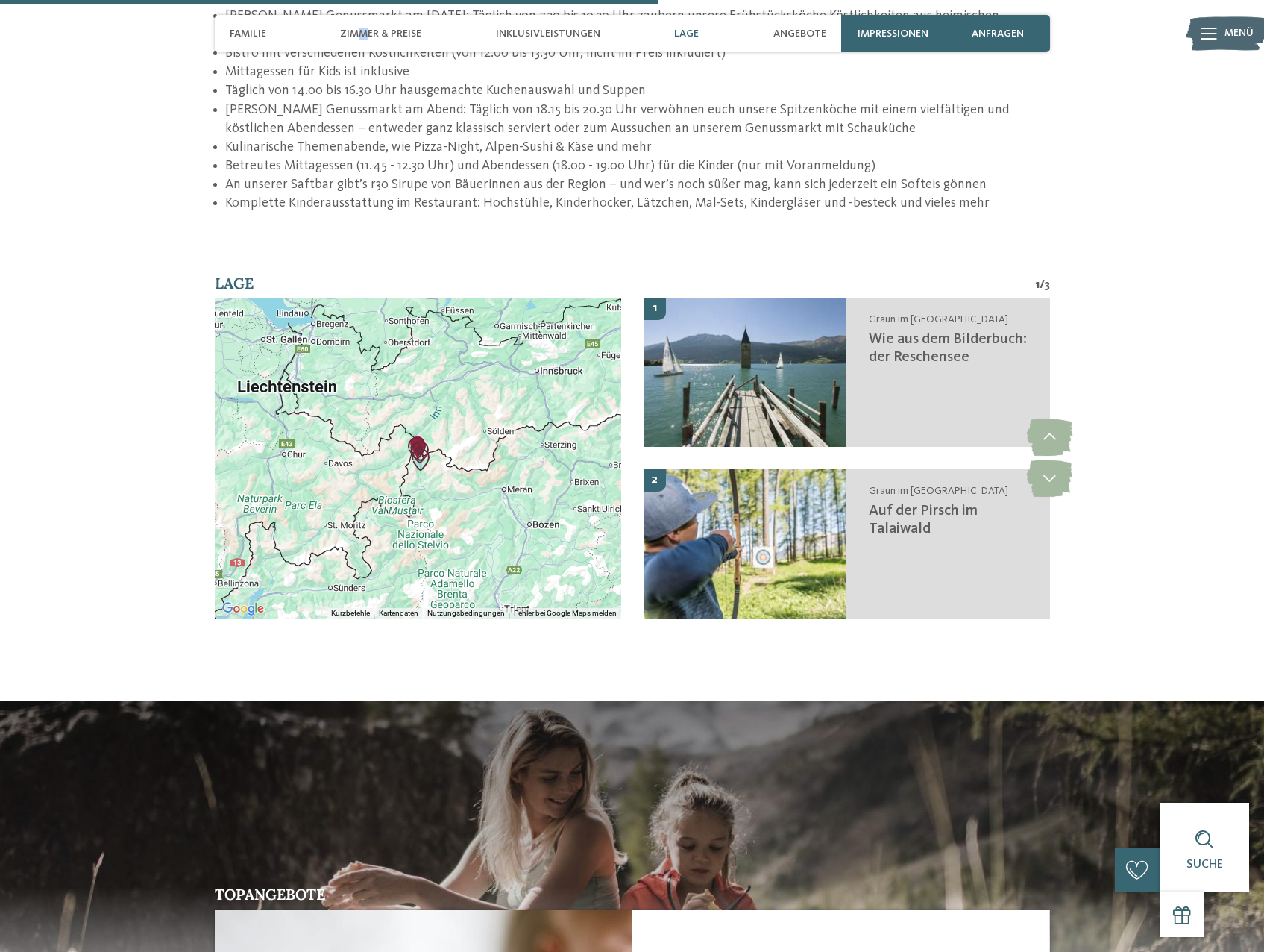
scroll to position [2770, 0]
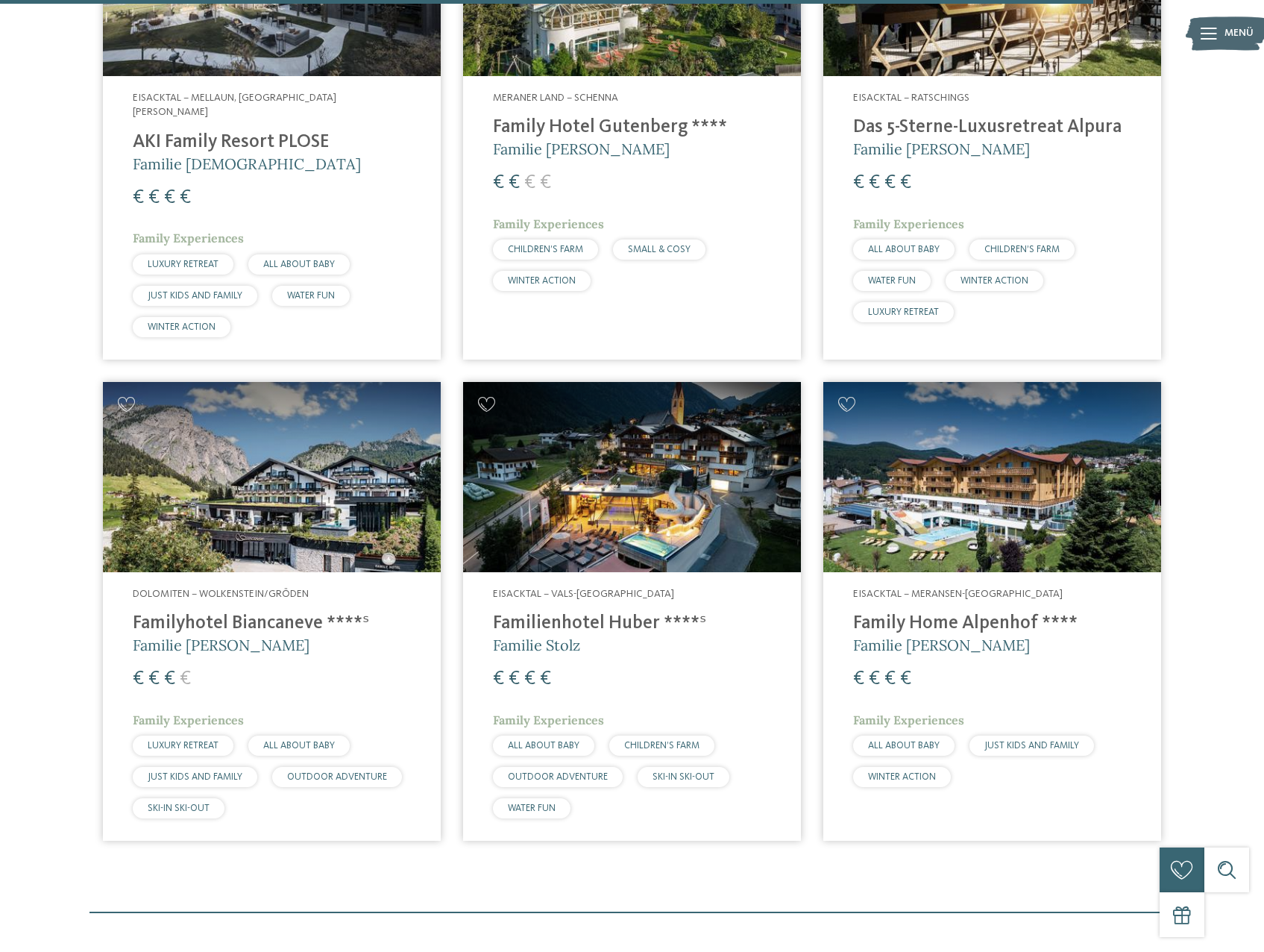
scroll to position [4028, 0]
